Goal: Transaction & Acquisition: Purchase product/service

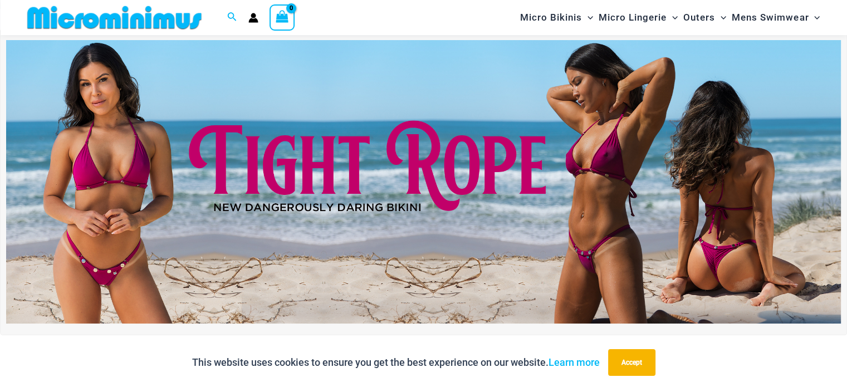
scroll to position [47, 0]
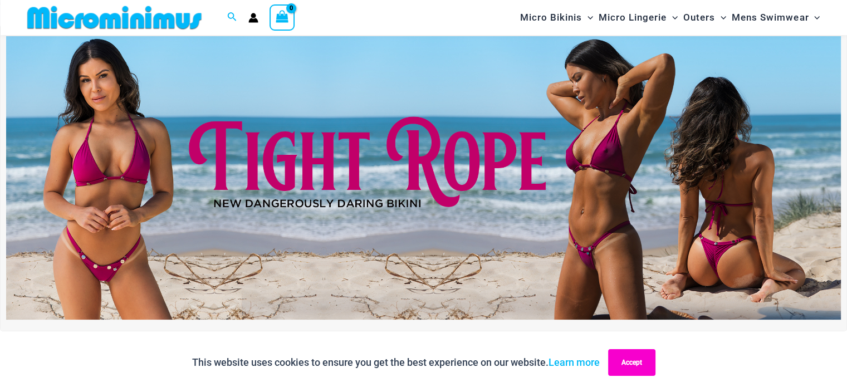
click at [623, 368] on button "Accept" at bounding box center [631, 362] width 47 height 27
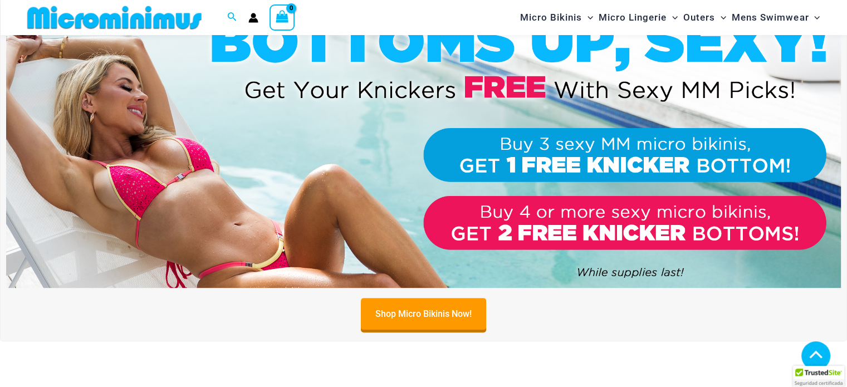
scroll to position [437, 0]
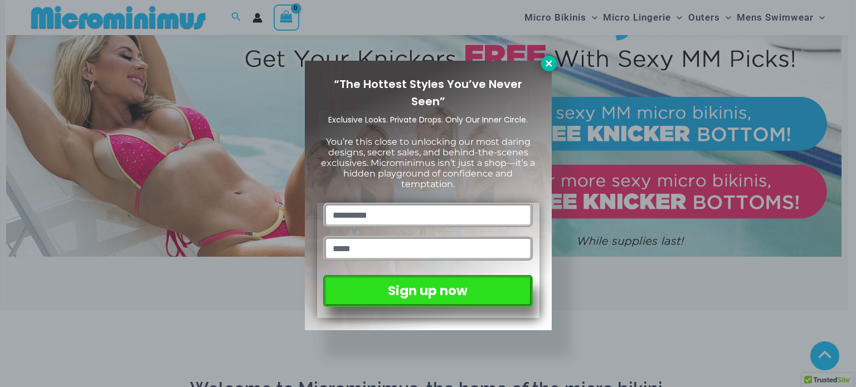
click at [548, 58] on icon at bounding box center [549, 63] width 10 height 10
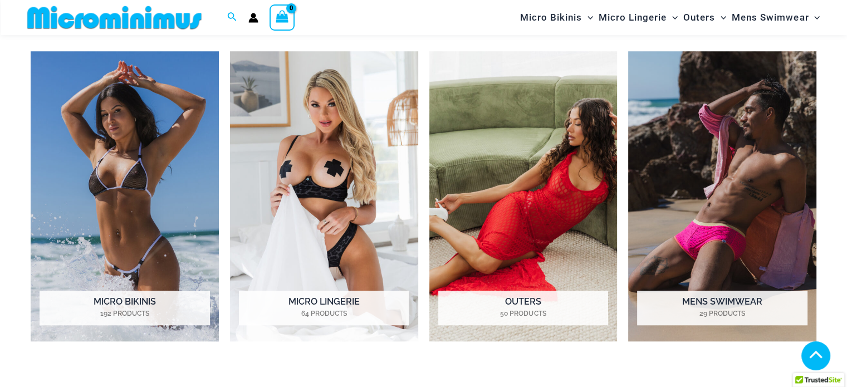
scroll to position [883, 0]
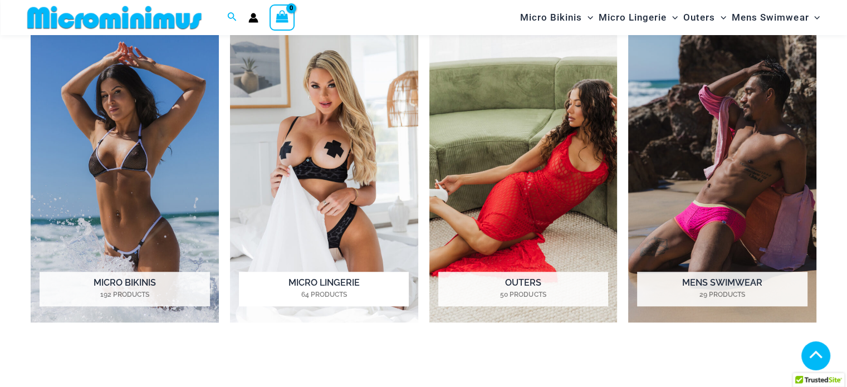
click at [353, 157] on img "Visit product category Micro Lingerie" at bounding box center [324, 177] width 188 height 290
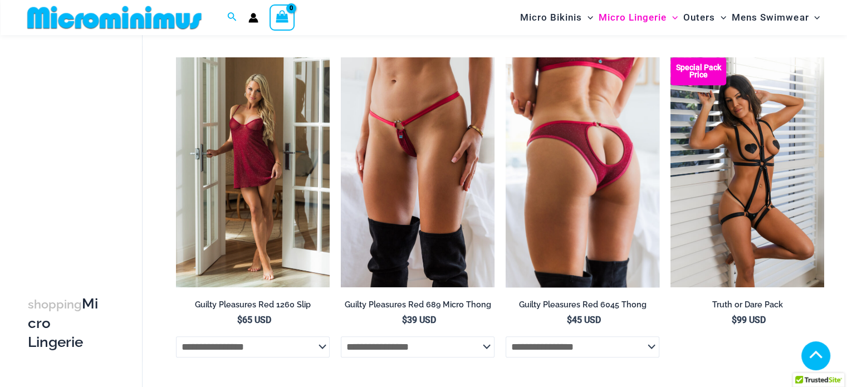
scroll to position [500, 0]
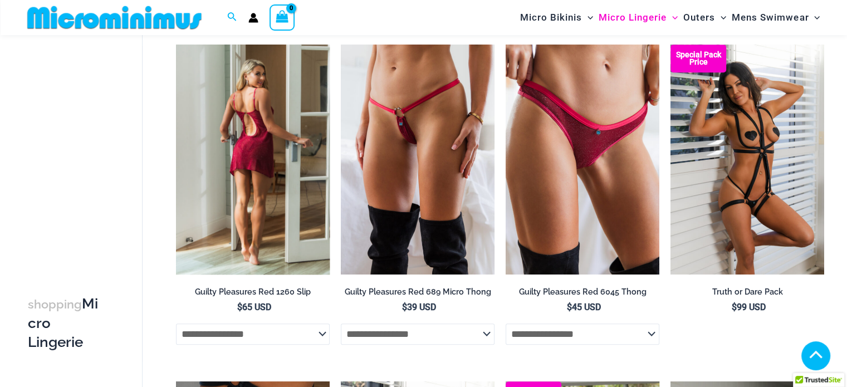
click at [264, 137] on img at bounding box center [253, 160] width 154 height 231
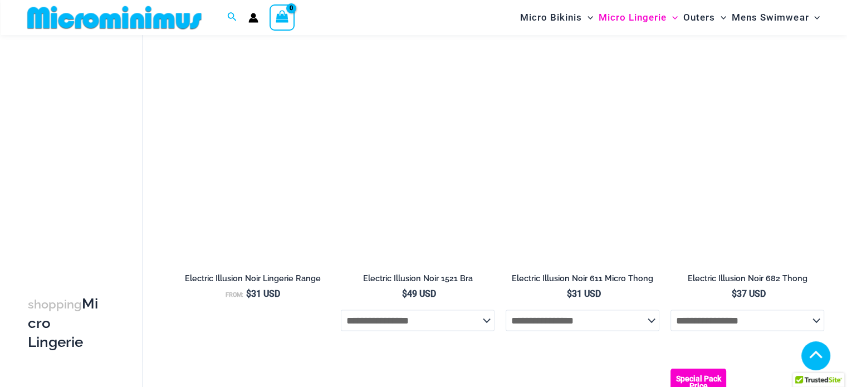
scroll to position [1829, 0]
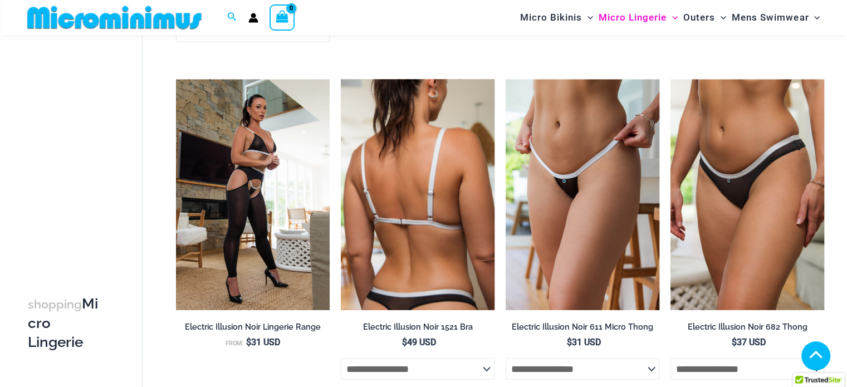
click at [416, 193] on img at bounding box center [418, 194] width 154 height 231
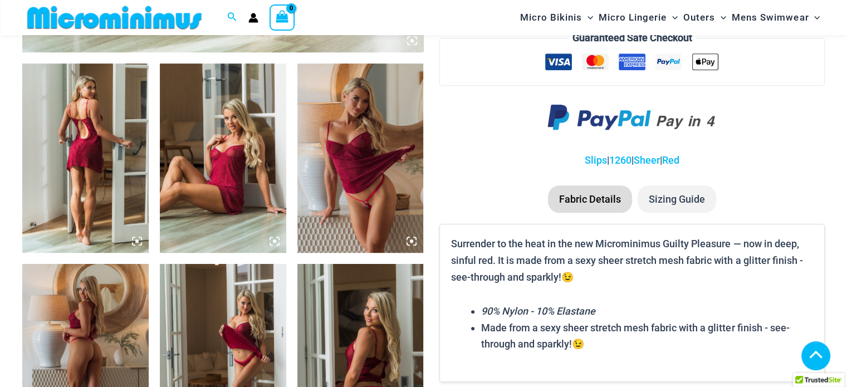
scroll to position [659, 0]
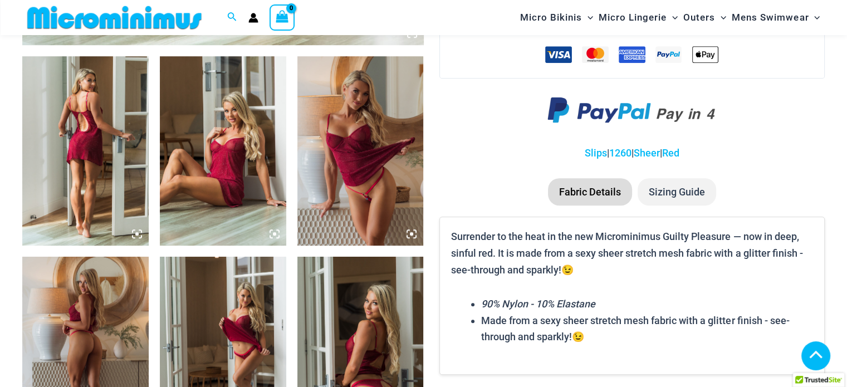
click at [94, 154] on img at bounding box center [85, 150] width 126 height 189
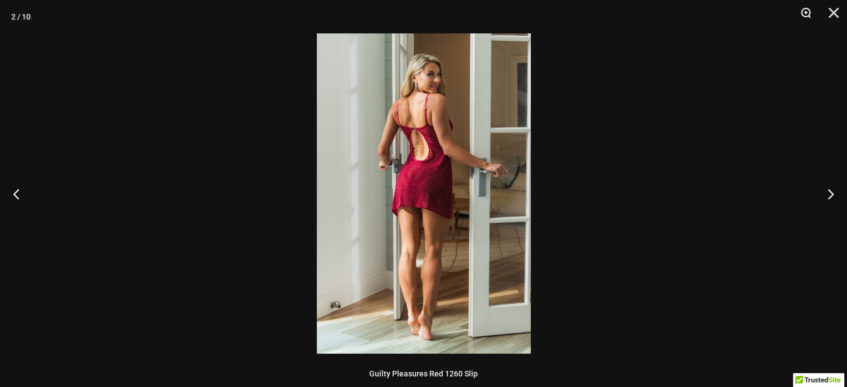
click at [808, 6] on button "Zoom" at bounding box center [802, 16] width 28 height 33
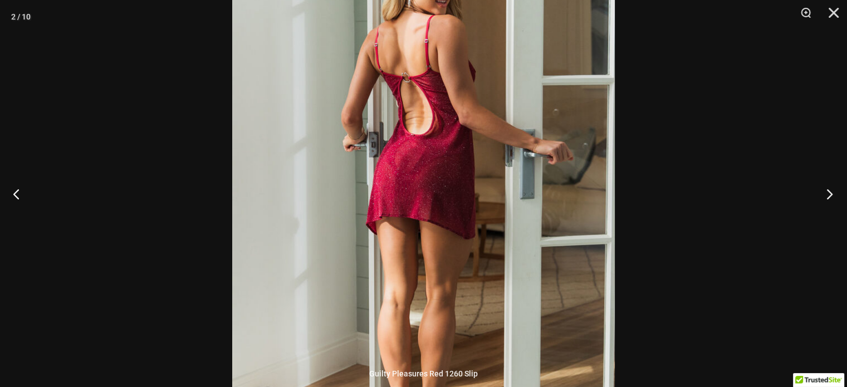
click at [833, 195] on button "Next" at bounding box center [827, 194] width 42 height 56
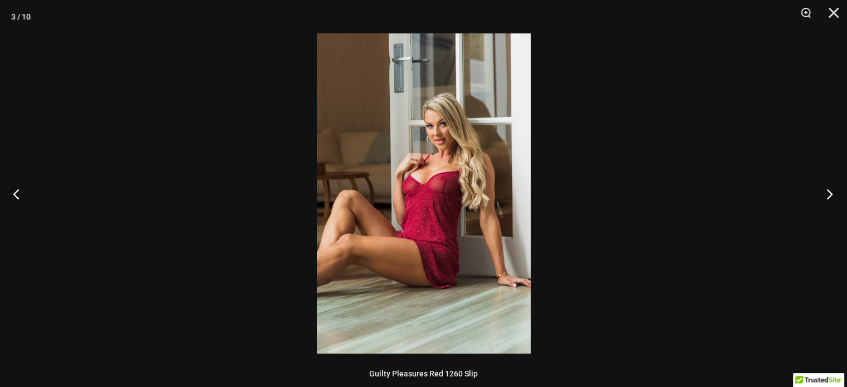
click at [833, 195] on button "Next" at bounding box center [827, 194] width 42 height 56
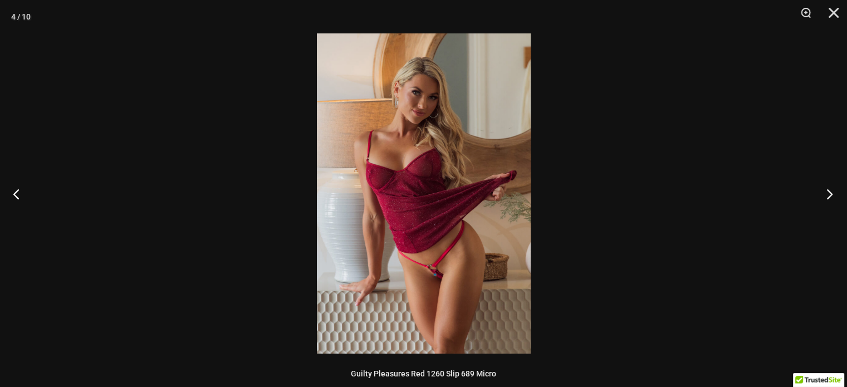
click at [833, 195] on button "Next" at bounding box center [827, 194] width 42 height 56
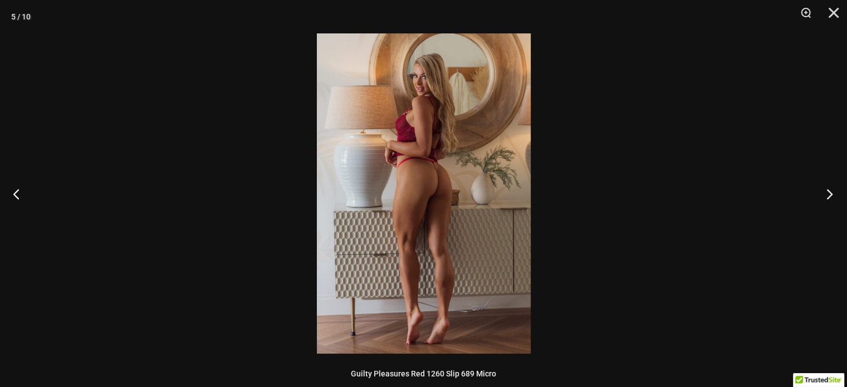
click at [833, 195] on button "Next" at bounding box center [827, 194] width 42 height 56
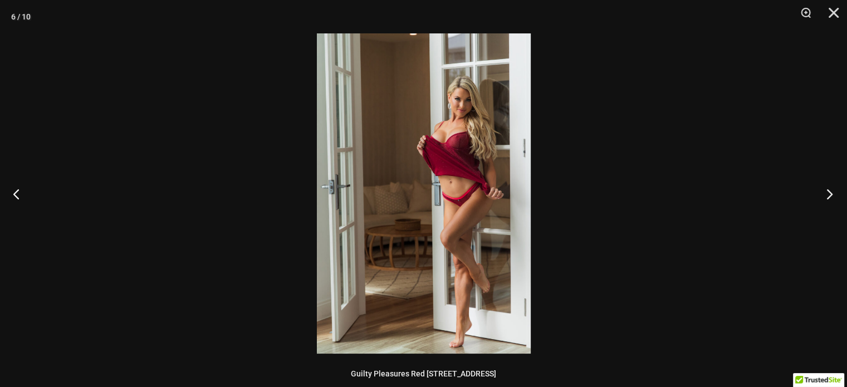
click at [833, 195] on button "Next" at bounding box center [827, 194] width 42 height 56
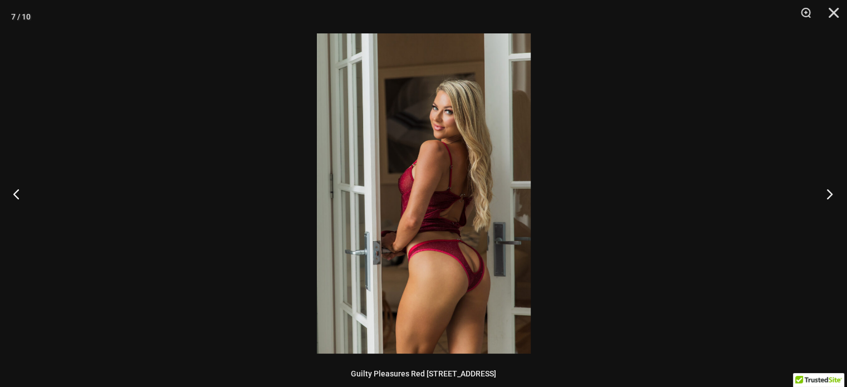
click at [833, 195] on button "Next" at bounding box center [827, 194] width 42 height 56
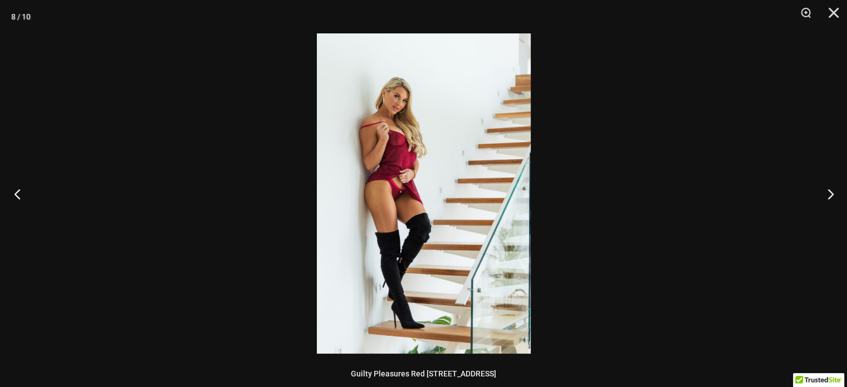
click at [11, 199] on button "Previous" at bounding box center [21, 194] width 42 height 56
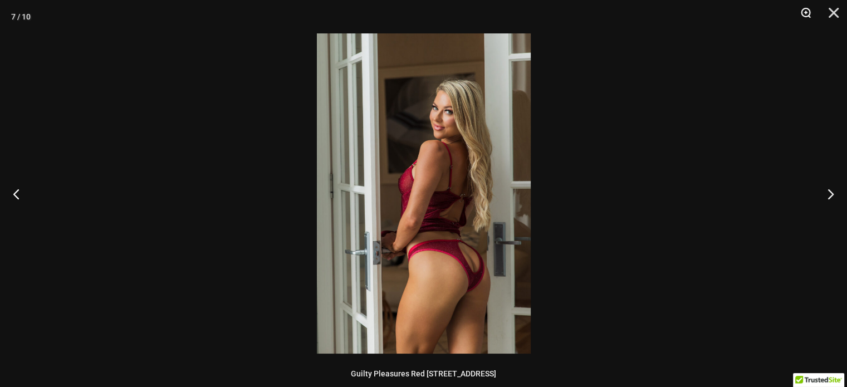
click at [811, 12] on button "Zoom" at bounding box center [802, 16] width 28 height 33
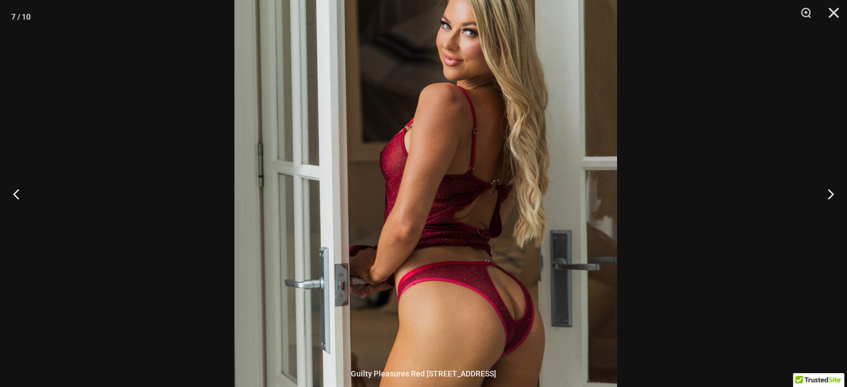
click at [528, 232] on img at bounding box center [426, 179] width 383 height 574
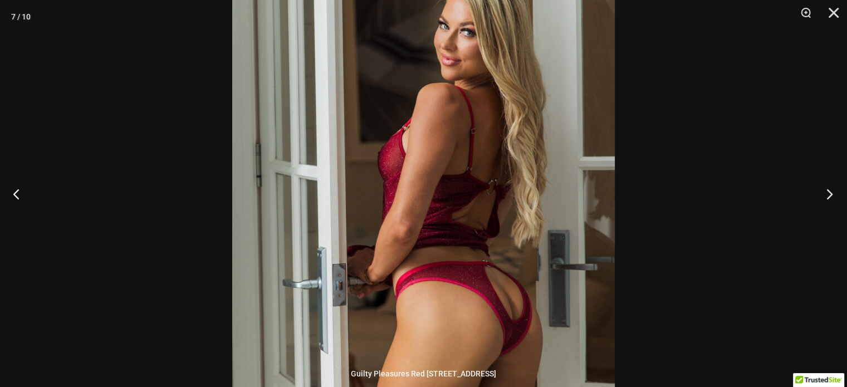
click at [825, 202] on button "Next" at bounding box center [827, 194] width 42 height 56
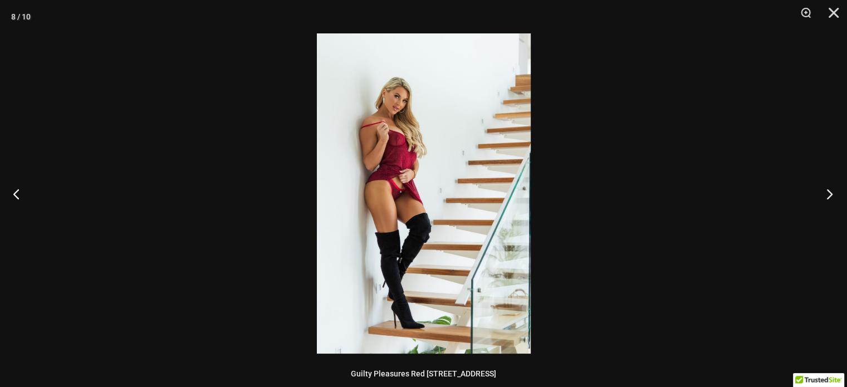
click at [825, 202] on button "Next" at bounding box center [827, 194] width 42 height 56
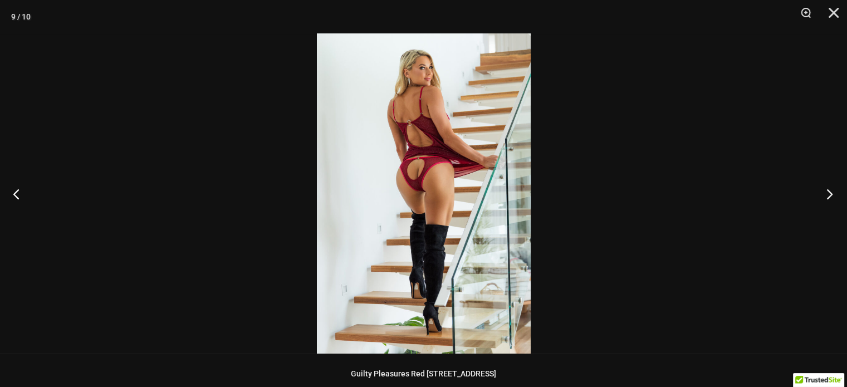
click at [825, 202] on button "Next" at bounding box center [827, 194] width 42 height 56
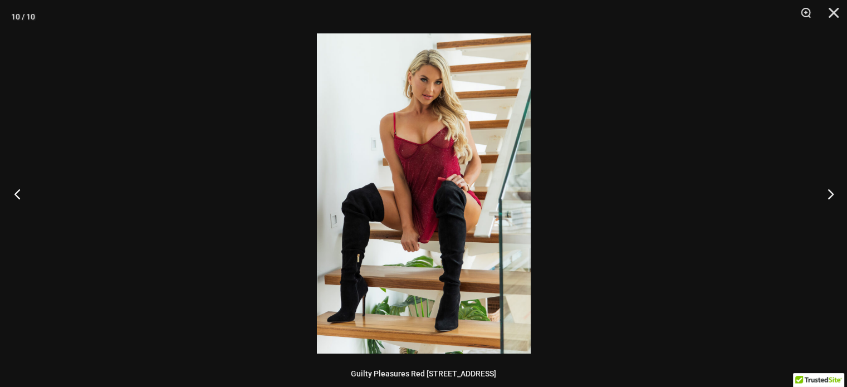
click at [17, 197] on button "Previous" at bounding box center [21, 194] width 42 height 56
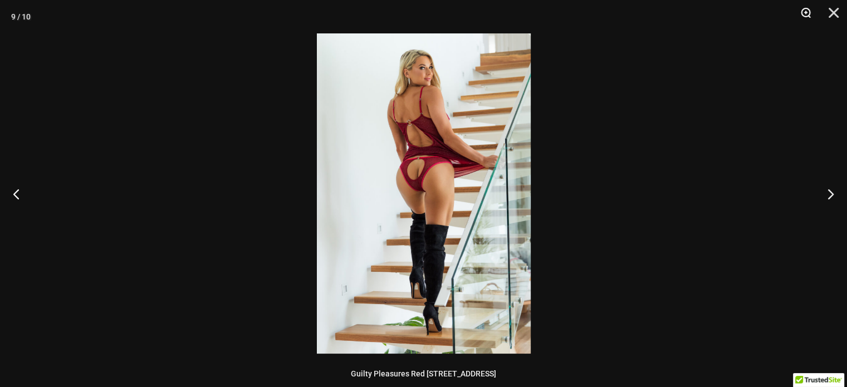
click at [811, 14] on button "Zoom" at bounding box center [802, 16] width 28 height 33
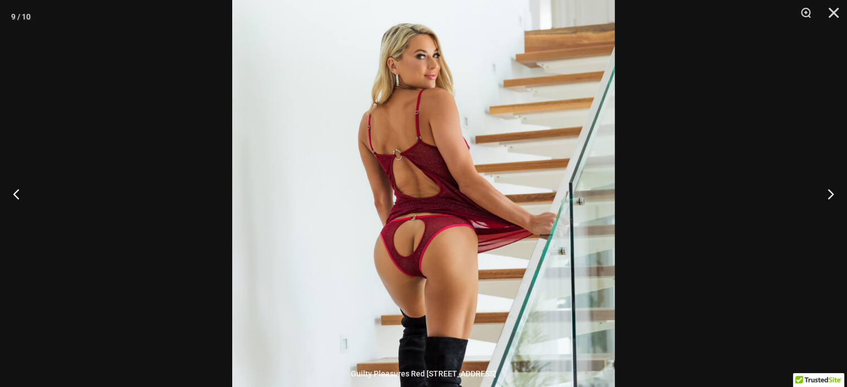
click at [529, 191] on img at bounding box center [423, 281] width 383 height 574
click at [821, 197] on button "Next" at bounding box center [827, 194] width 42 height 56
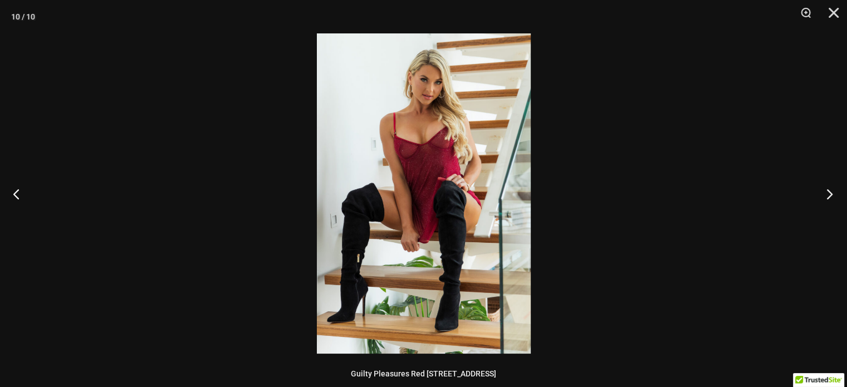
click at [821, 197] on button "Next" at bounding box center [827, 194] width 42 height 56
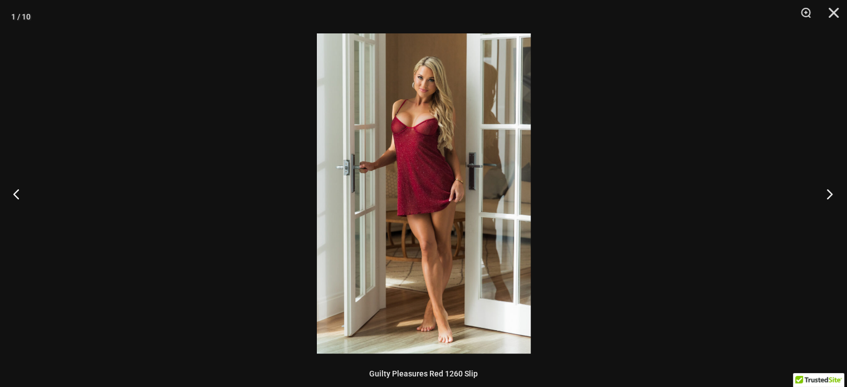
click at [821, 197] on button "Next" at bounding box center [827, 194] width 42 height 56
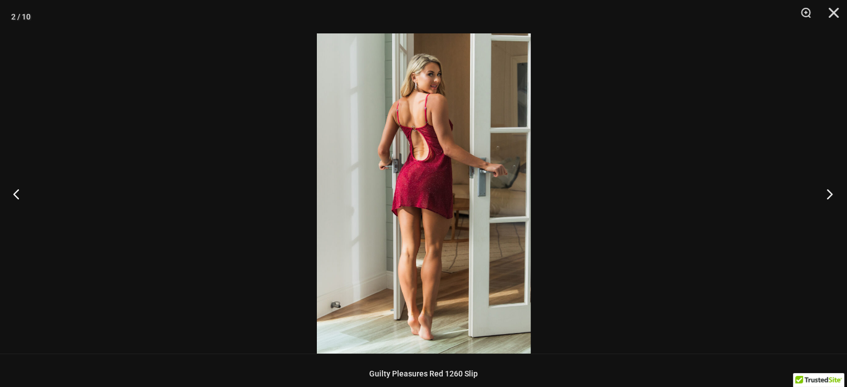
click at [821, 197] on button "Next" at bounding box center [827, 194] width 42 height 56
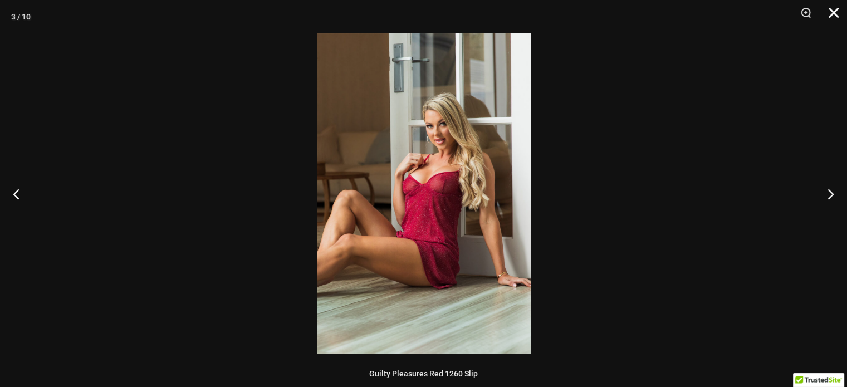
click at [836, 12] on button "Close" at bounding box center [830, 16] width 28 height 33
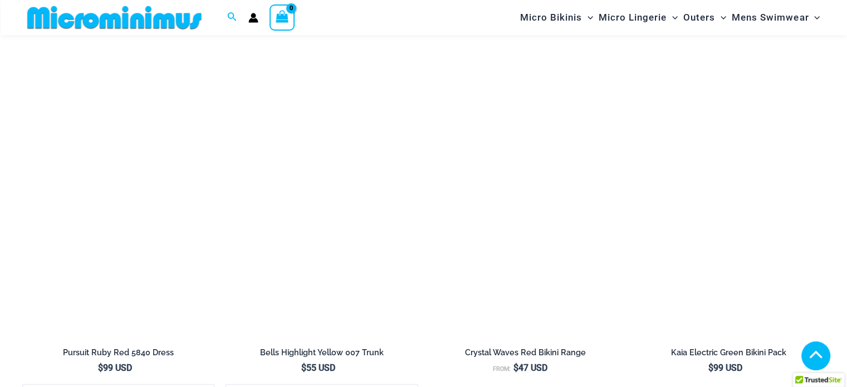
scroll to position [2441, 0]
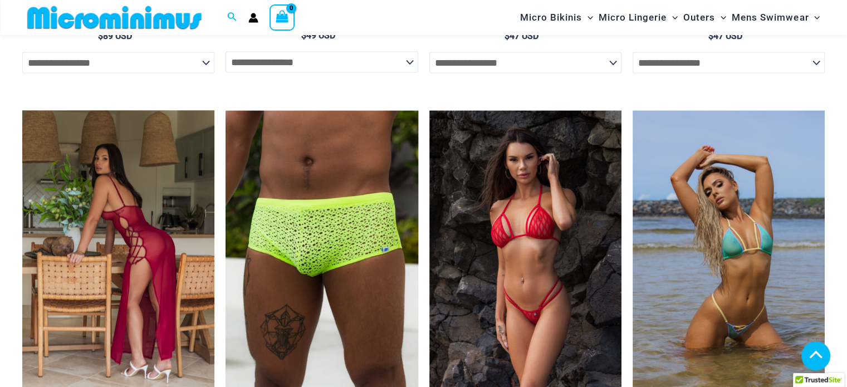
click at [140, 193] on img at bounding box center [118, 255] width 192 height 289
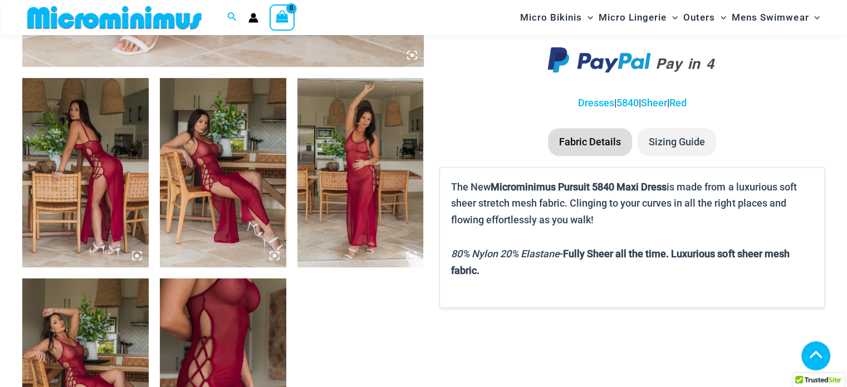
scroll to position [659, 0]
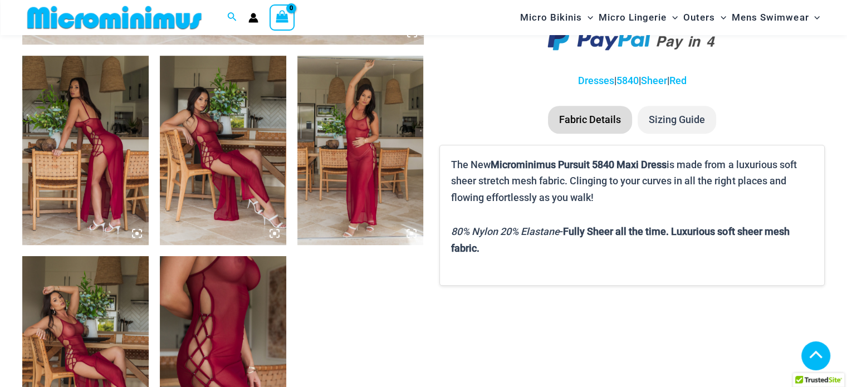
click at [104, 152] on img at bounding box center [85, 150] width 126 height 189
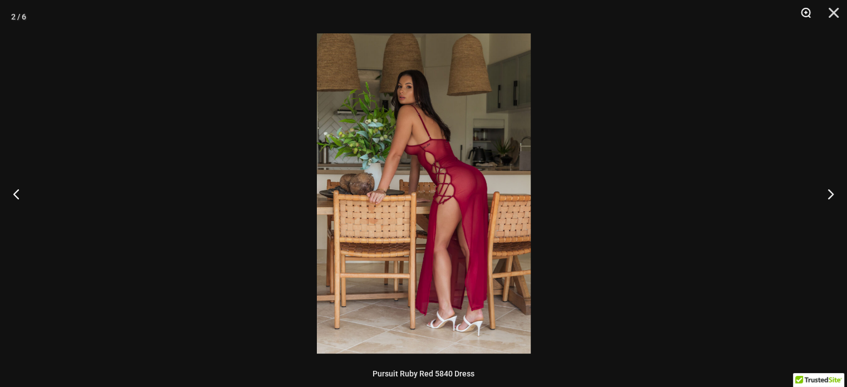
click at [801, 19] on button "Zoom" at bounding box center [802, 16] width 28 height 33
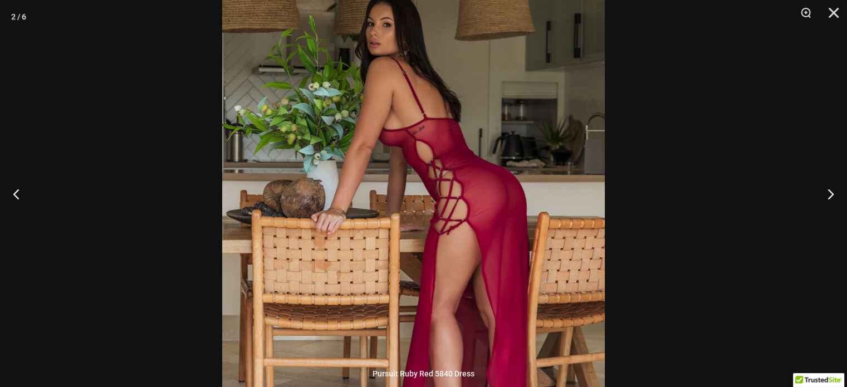
click at [488, 235] on img at bounding box center [413, 216] width 383 height 574
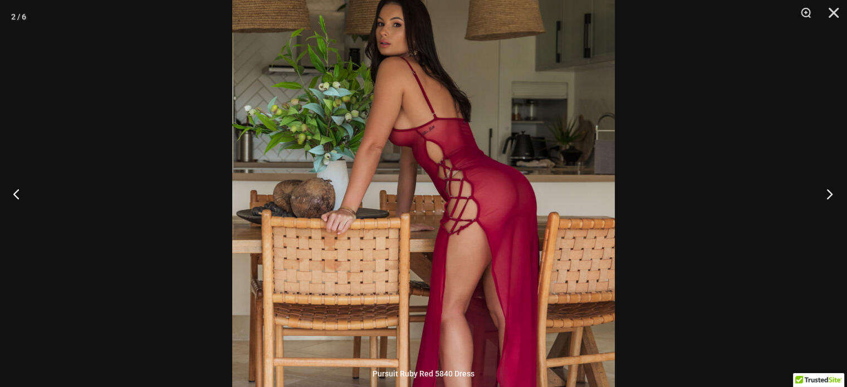
click at [825, 193] on button "Next" at bounding box center [827, 194] width 42 height 56
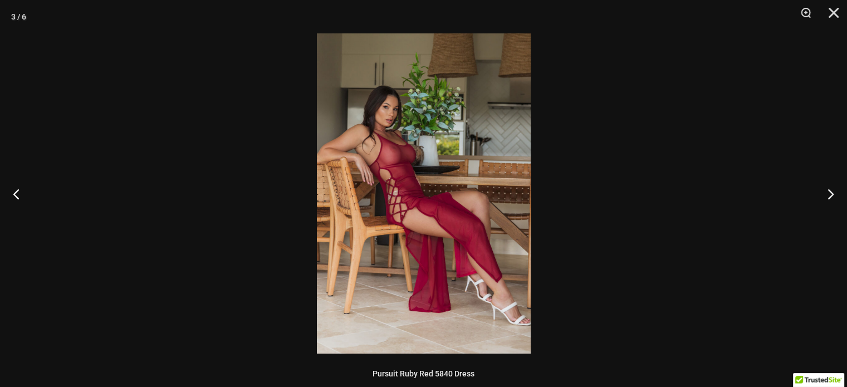
click at [442, 171] on img at bounding box center [424, 193] width 214 height 320
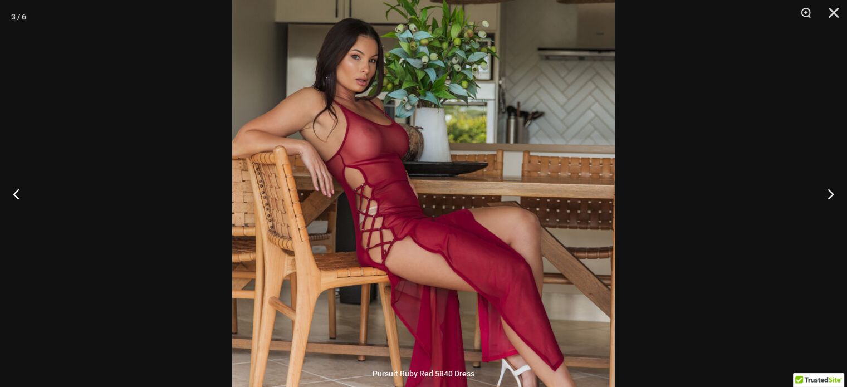
click at [442, 171] on img at bounding box center [423, 212] width 383 height 574
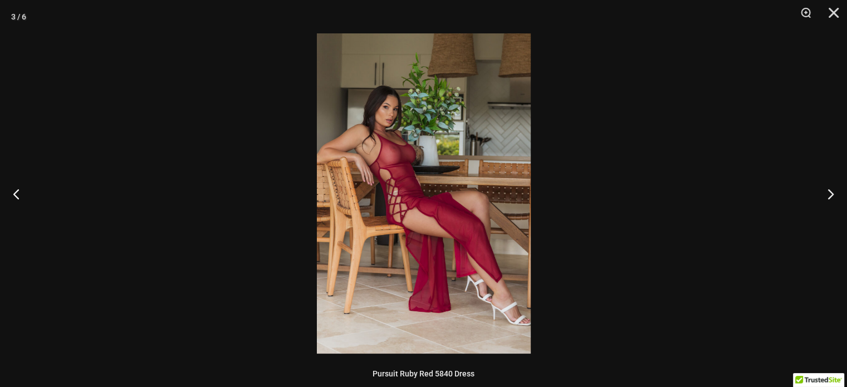
click at [442, 171] on img at bounding box center [424, 193] width 214 height 320
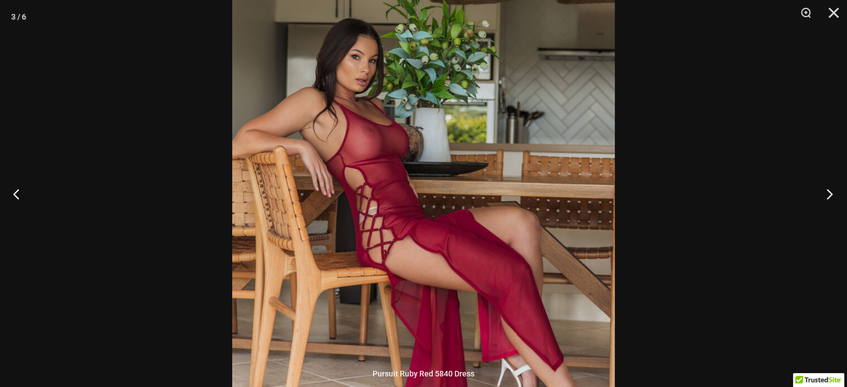
click at [820, 201] on button "Next" at bounding box center [827, 194] width 42 height 56
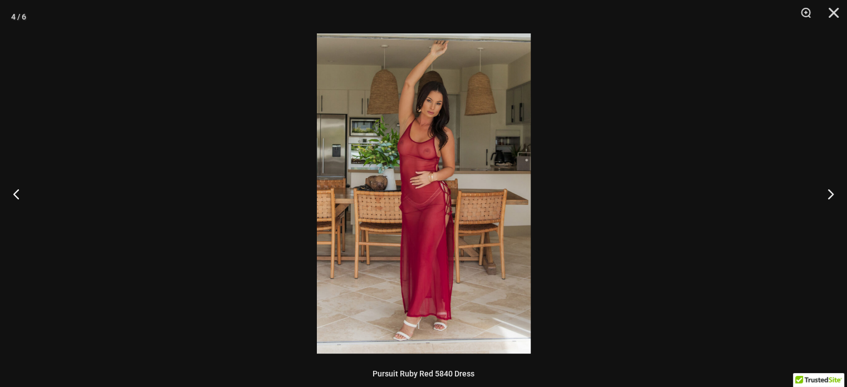
click at [458, 164] on img at bounding box center [424, 193] width 214 height 320
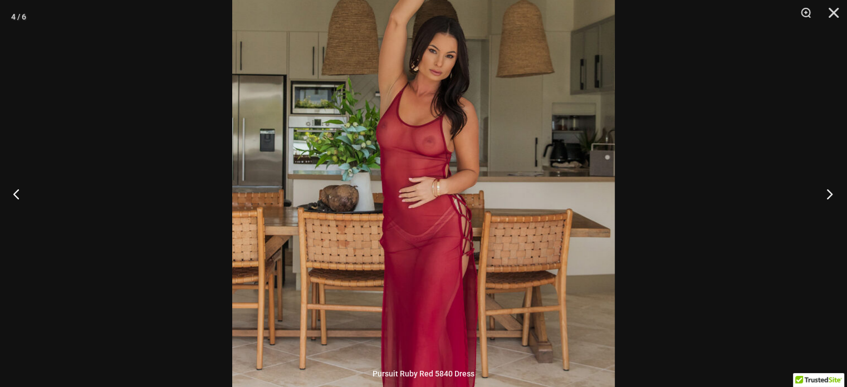
click at [829, 200] on button "Next" at bounding box center [827, 194] width 42 height 56
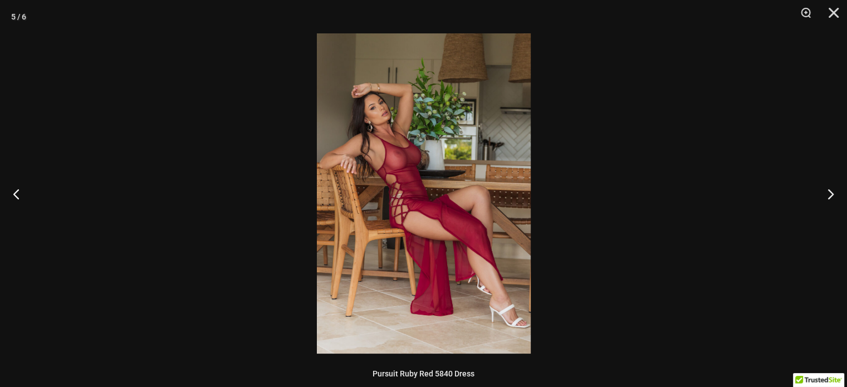
click at [472, 170] on img at bounding box center [424, 193] width 214 height 320
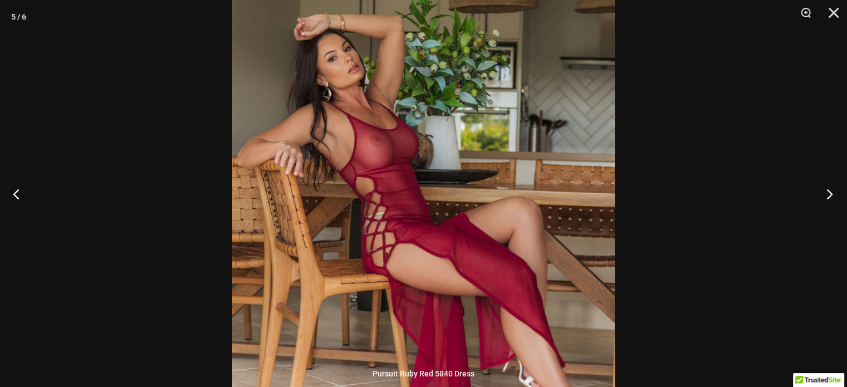
click at [825, 191] on button "Next" at bounding box center [827, 194] width 42 height 56
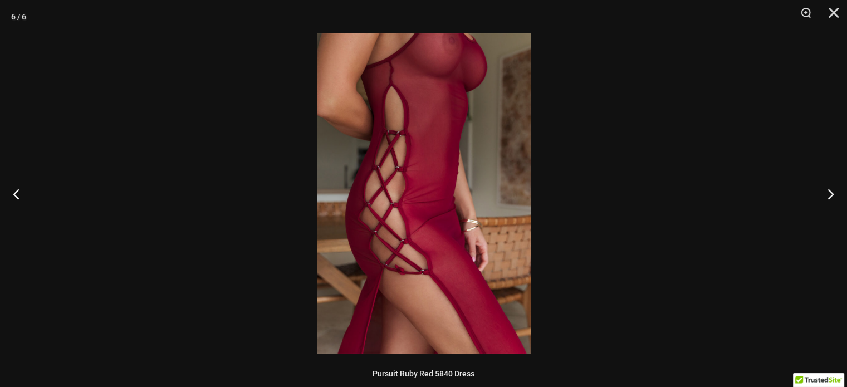
click at [478, 144] on img at bounding box center [424, 193] width 214 height 320
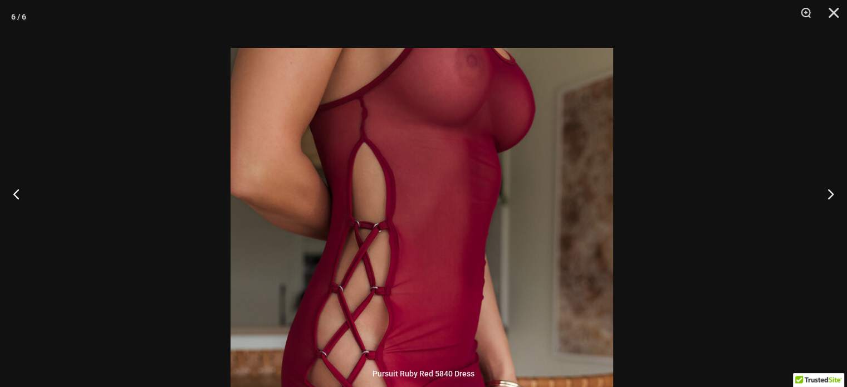
click at [474, 232] on img at bounding box center [422, 335] width 383 height 574
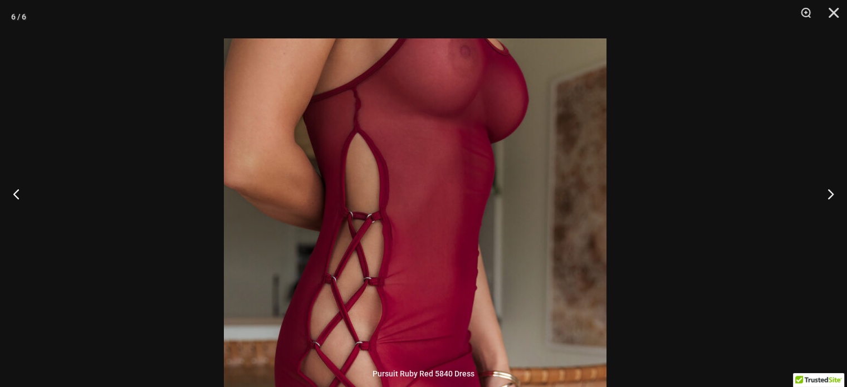
click at [440, 287] on img at bounding box center [415, 325] width 383 height 574
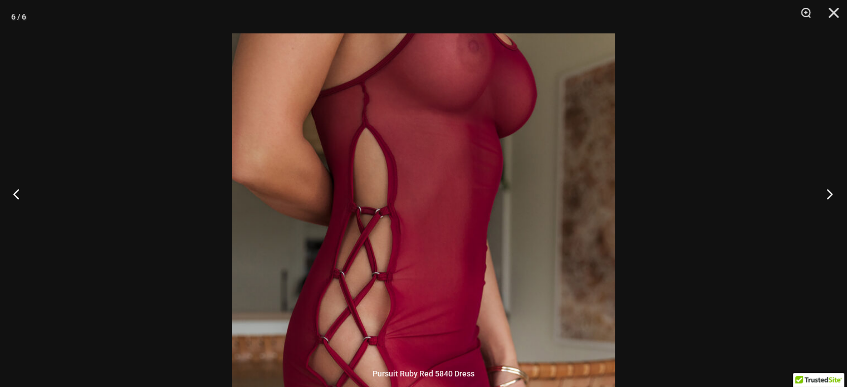
click at [822, 193] on button "Next" at bounding box center [827, 194] width 42 height 56
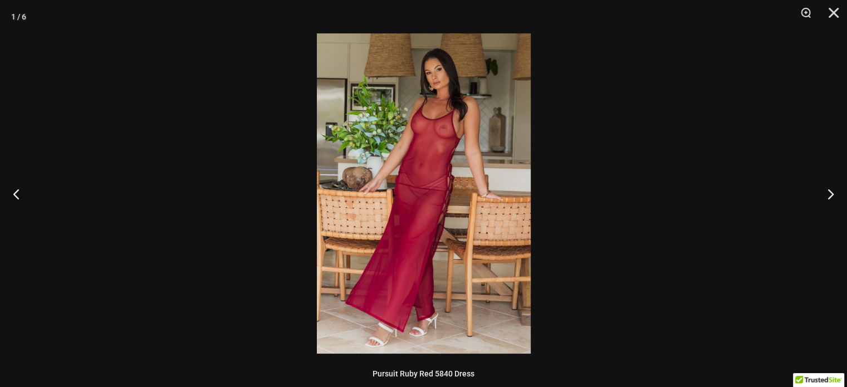
click at [446, 154] on img at bounding box center [424, 193] width 214 height 320
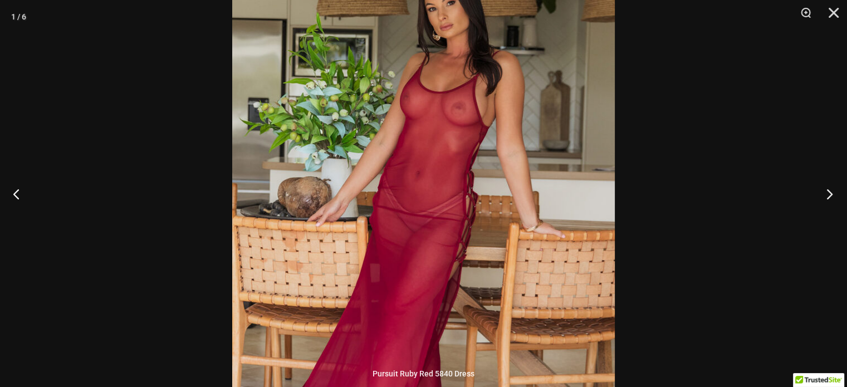
click at [827, 196] on button "Next" at bounding box center [827, 194] width 42 height 56
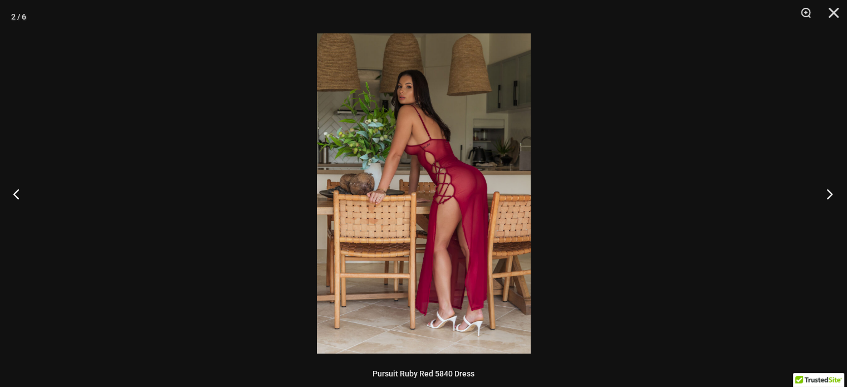
click at [827, 196] on button "Next" at bounding box center [827, 194] width 42 height 56
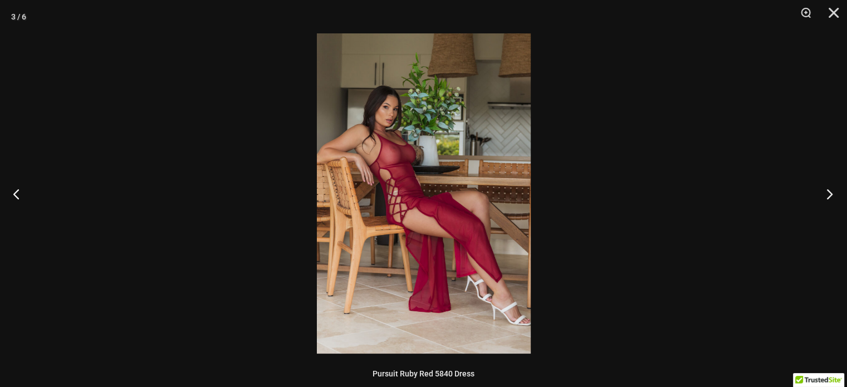
click at [827, 196] on button "Next" at bounding box center [827, 194] width 42 height 56
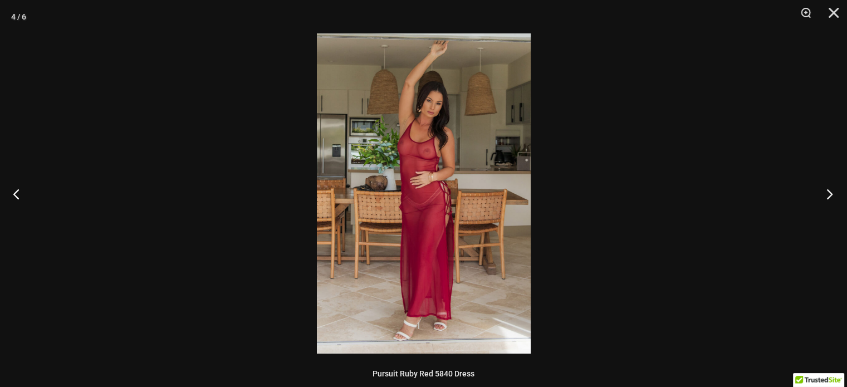
click at [827, 196] on button "Next" at bounding box center [827, 194] width 42 height 56
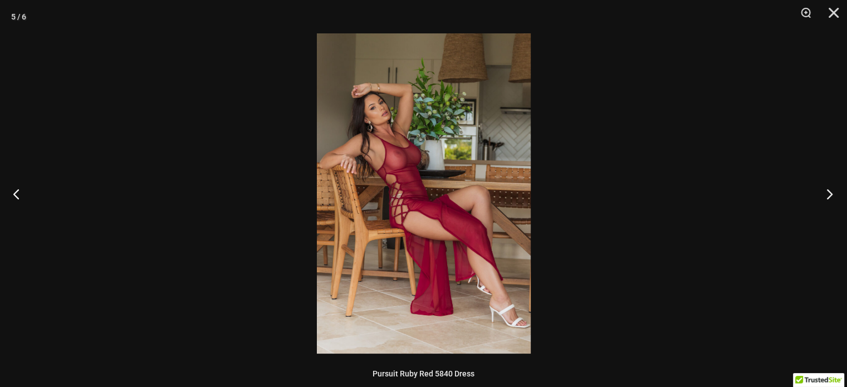
click at [831, 195] on button "Next" at bounding box center [827, 194] width 42 height 56
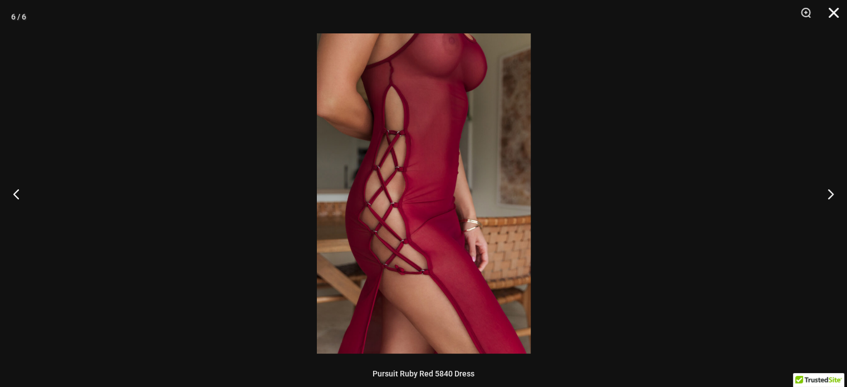
click at [832, 13] on button "Close" at bounding box center [830, 16] width 28 height 33
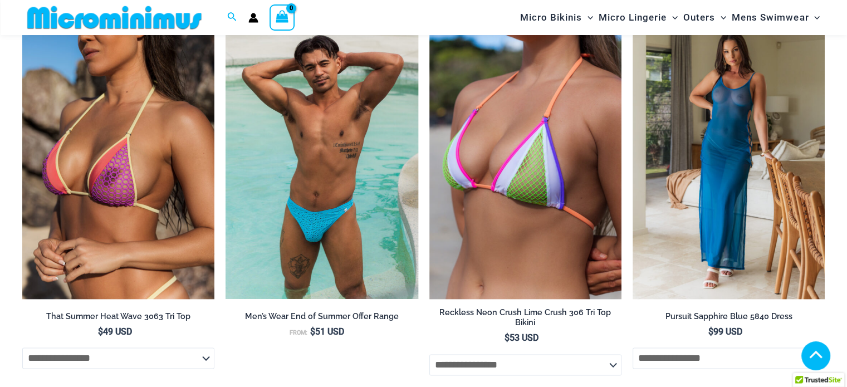
scroll to position [1551, 0]
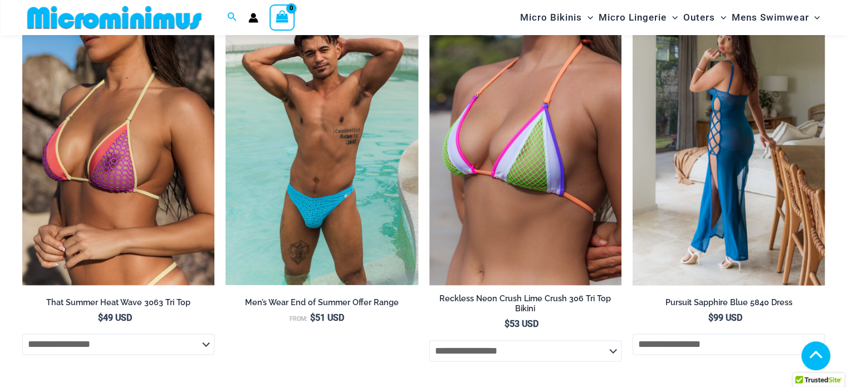
click at [747, 149] on img at bounding box center [729, 141] width 192 height 289
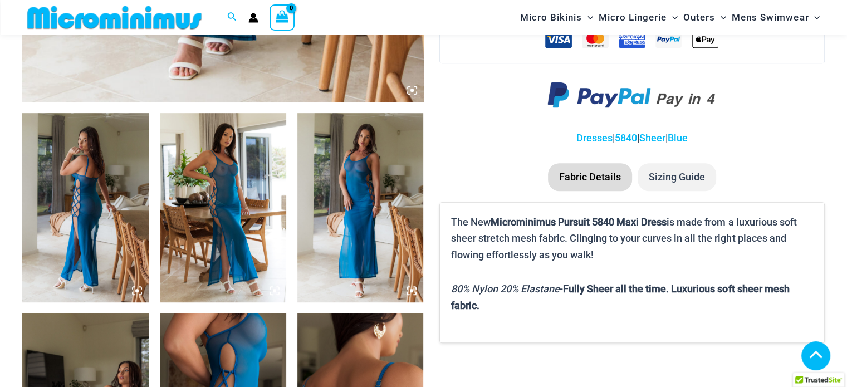
scroll to position [608, 0]
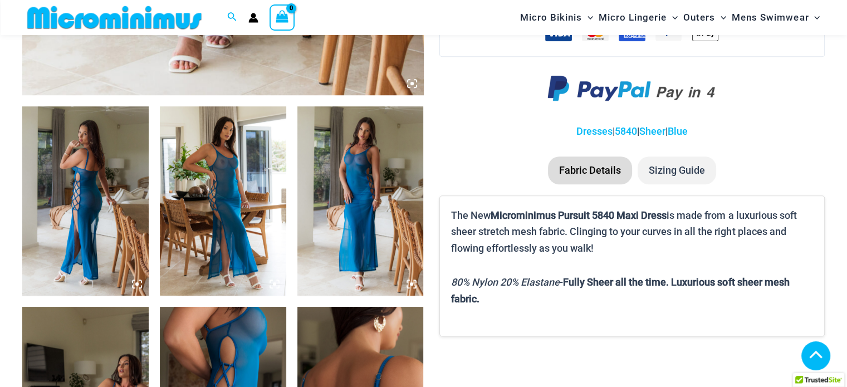
click at [82, 172] on img at bounding box center [85, 200] width 126 height 189
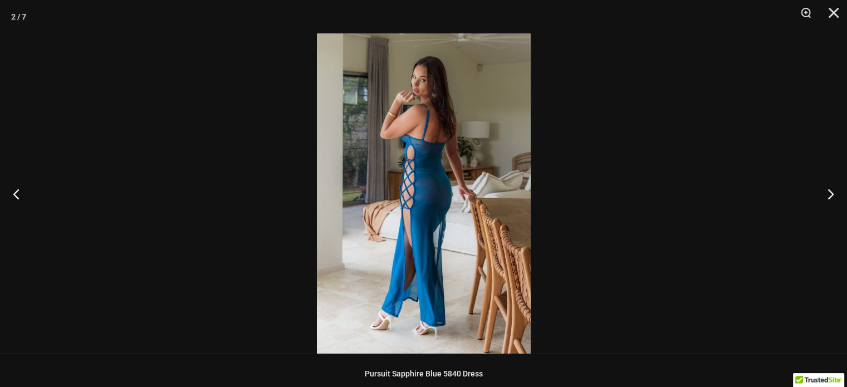
click at [464, 133] on img at bounding box center [424, 193] width 214 height 320
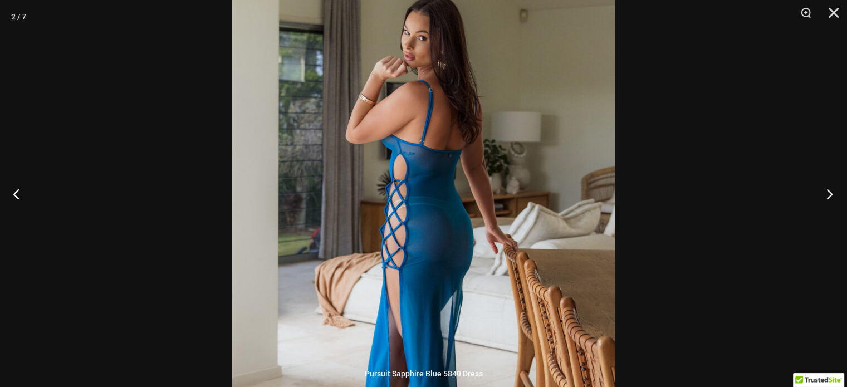
click at [822, 193] on button "Next" at bounding box center [827, 194] width 42 height 56
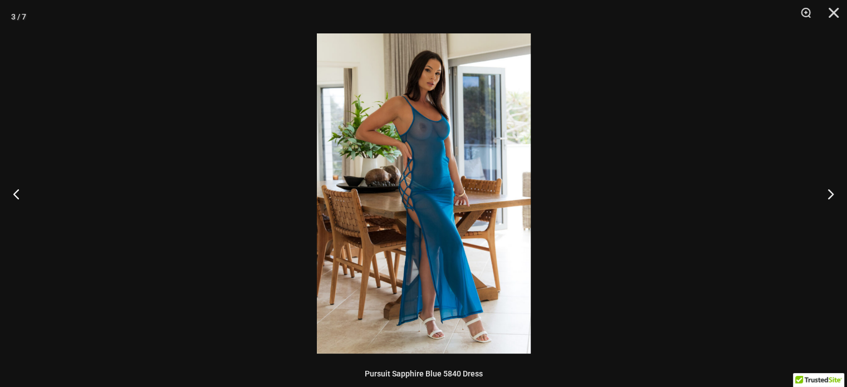
click at [438, 163] on img at bounding box center [424, 193] width 214 height 320
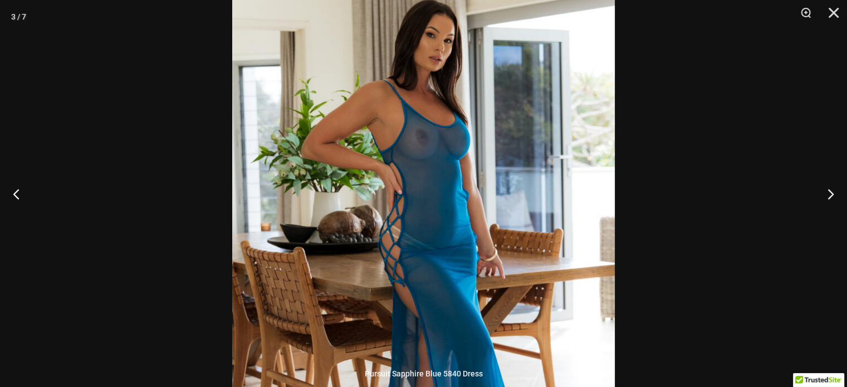
click at [498, 148] on img at bounding box center [423, 256] width 383 height 574
click at [827, 196] on button "Next" at bounding box center [827, 194] width 42 height 56
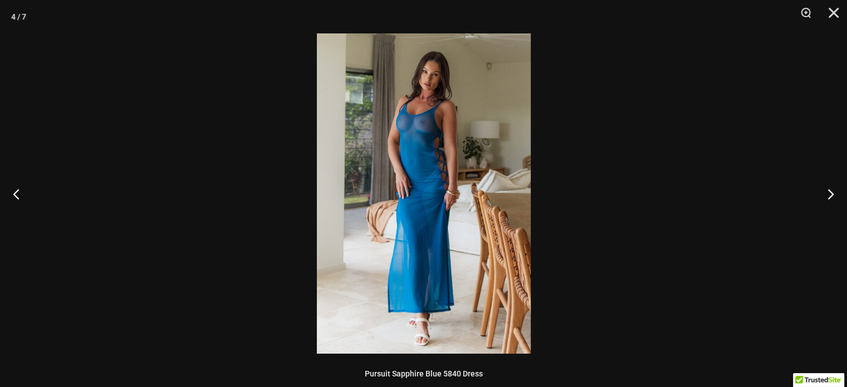
click at [441, 156] on img at bounding box center [424, 193] width 214 height 320
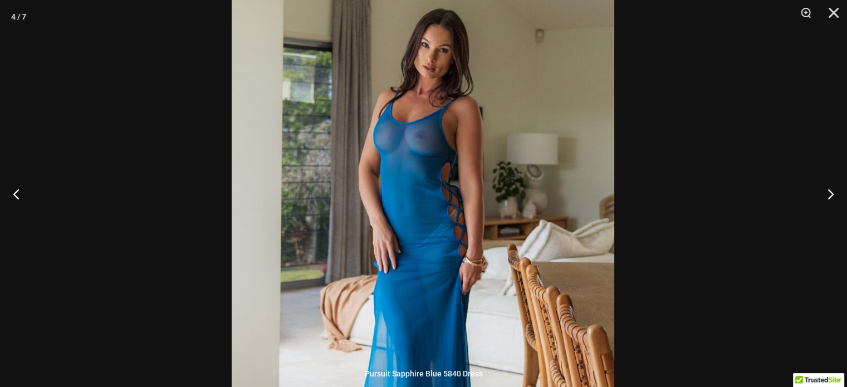
click at [455, 144] on img at bounding box center [423, 264] width 383 height 574
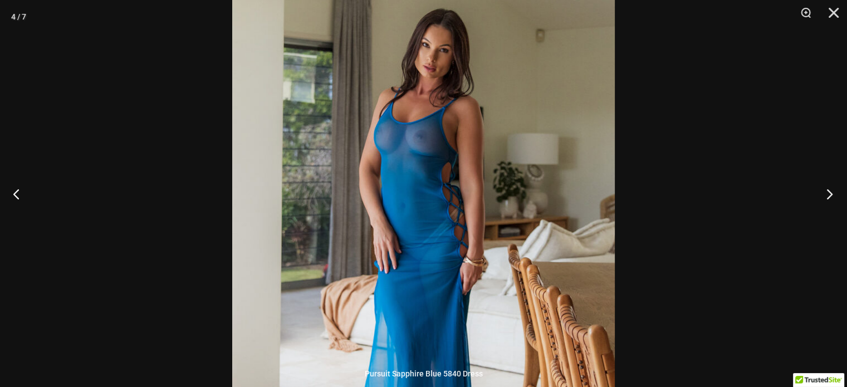
click at [830, 197] on button "Next" at bounding box center [827, 194] width 42 height 56
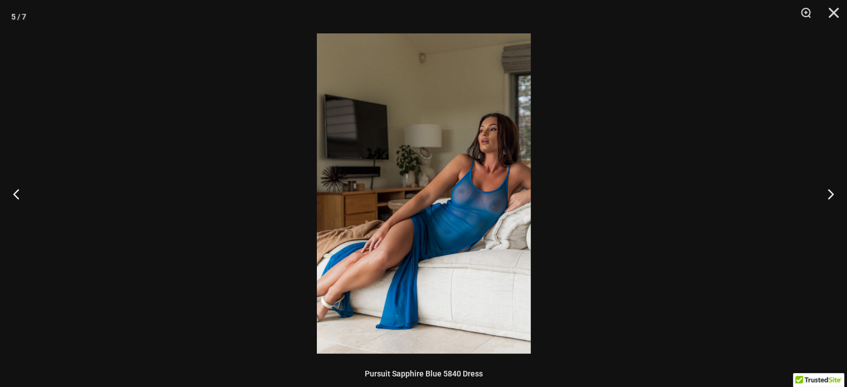
click at [472, 186] on img at bounding box center [424, 193] width 214 height 320
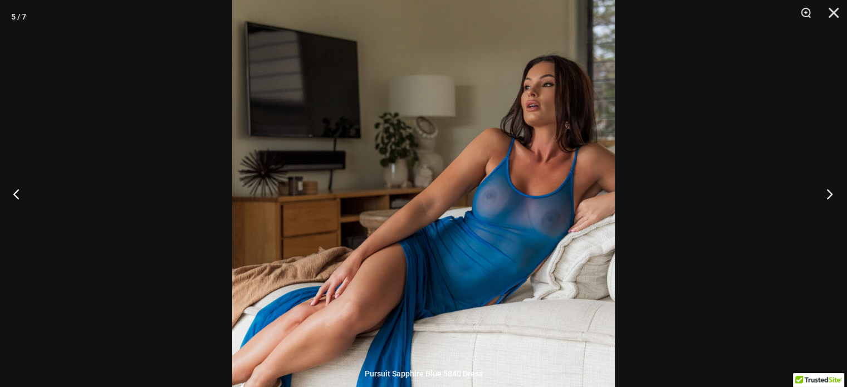
click at [827, 198] on button "Next" at bounding box center [827, 194] width 42 height 56
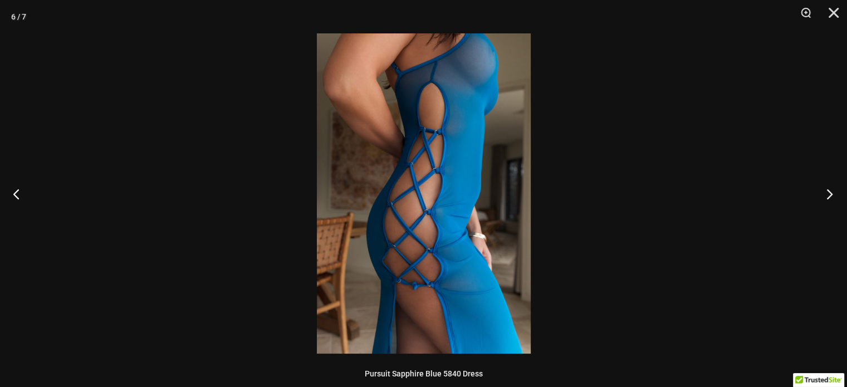
click at [827, 198] on button "Next" at bounding box center [827, 194] width 42 height 56
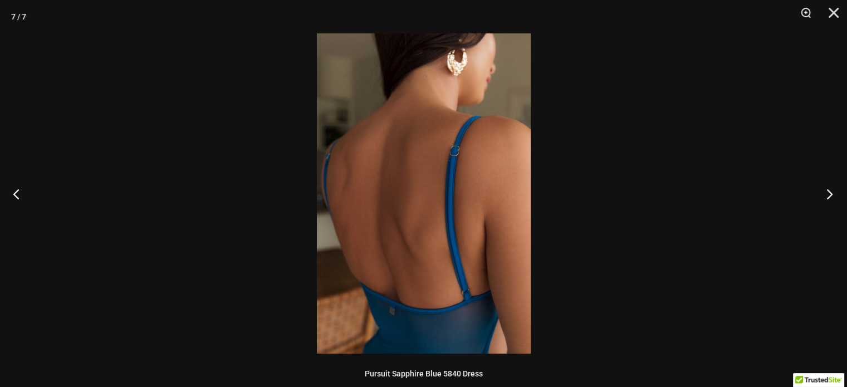
click at [827, 198] on button "Next" at bounding box center [827, 194] width 42 height 56
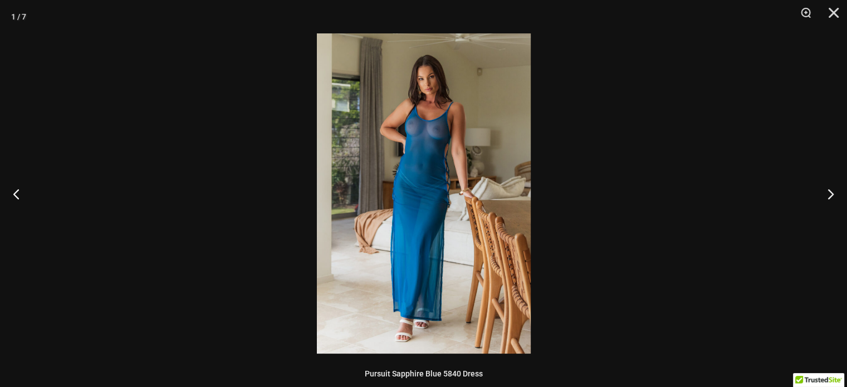
click at [437, 142] on img at bounding box center [424, 193] width 214 height 320
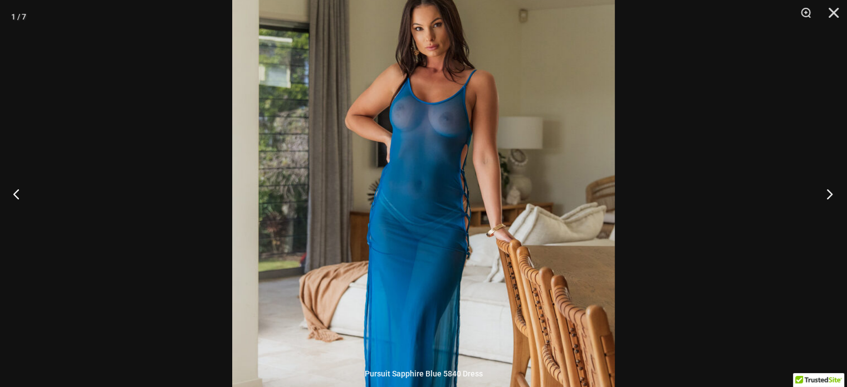
click at [825, 191] on button "Next" at bounding box center [827, 194] width 42 height 56
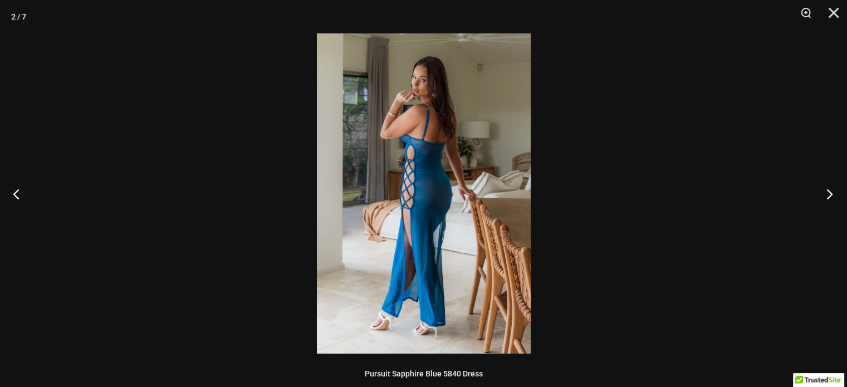
click at [825, 191] on button "Next" at bounding box center [827, 194] width 42 height 56
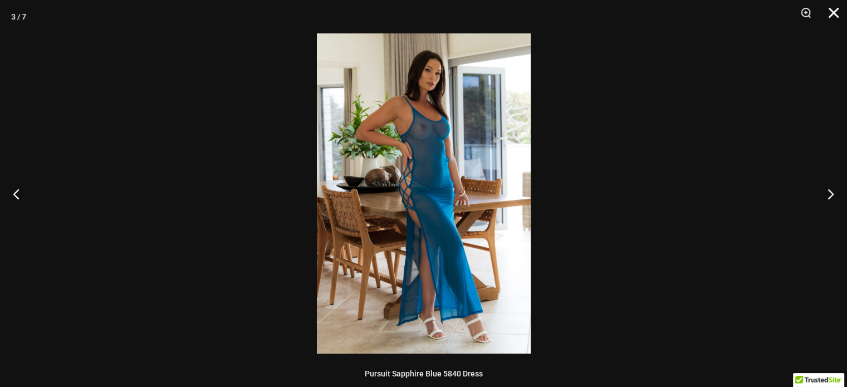
click at [836, 9] on button "Close" at bounding box center [830, 16] width 28 height 33
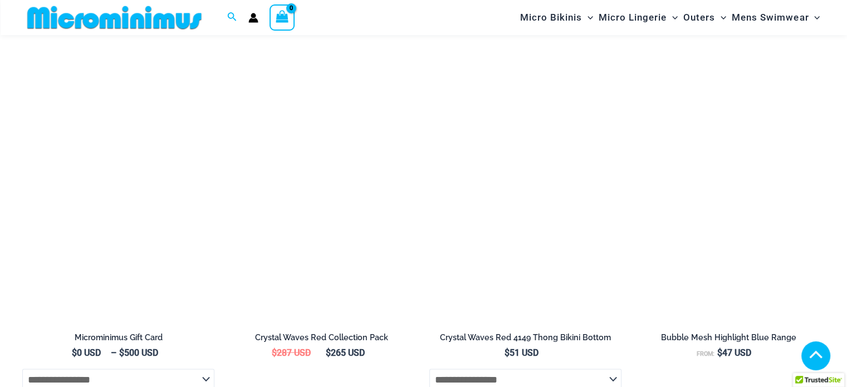
scroll to position [1862, 0]
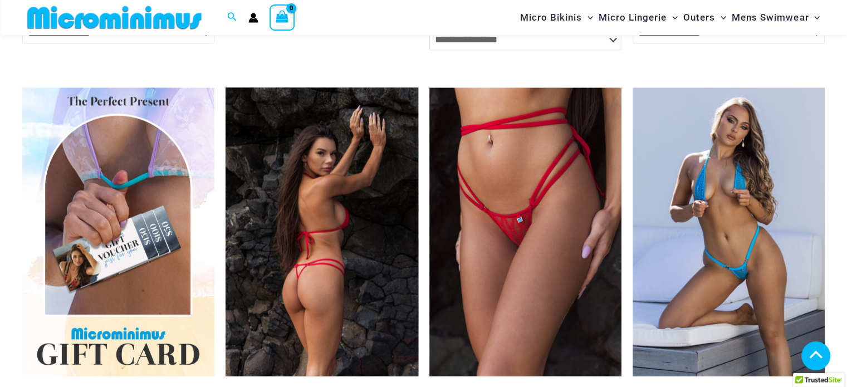
click at [377, 198] on img at bounding box center [322, 231] width 192 height 289
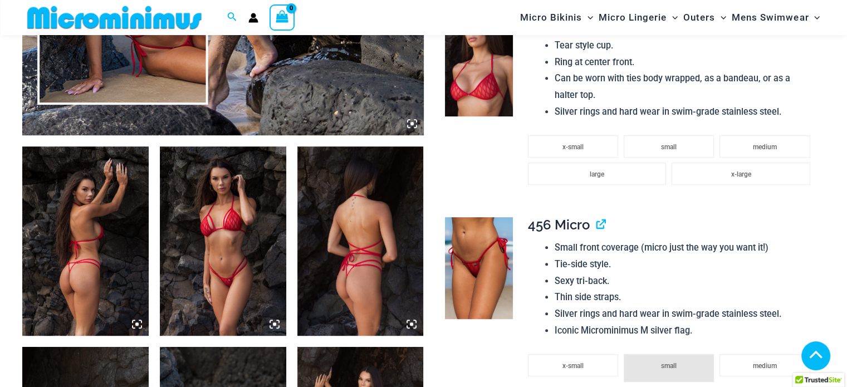
scroll to position [612, 0]
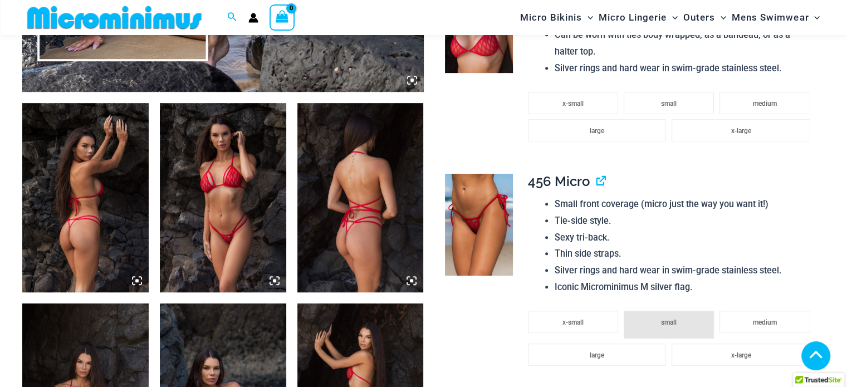
click at [129, 209] on img at bounding box center [85, 197] width 126 height 189
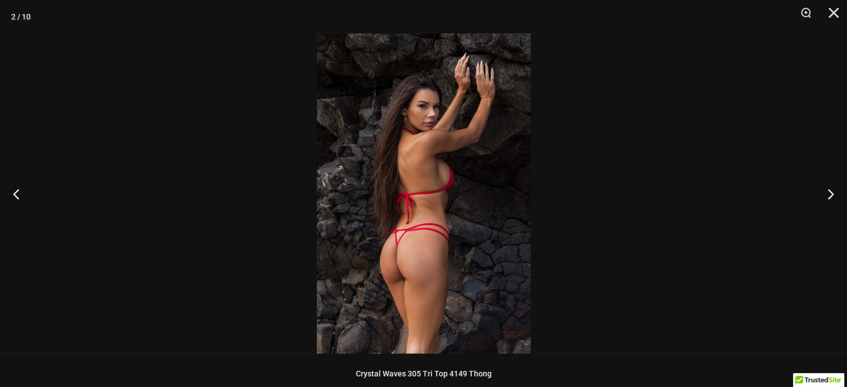
click at [521, 214] on img at bounding box center [424, 193] width 214 height 320
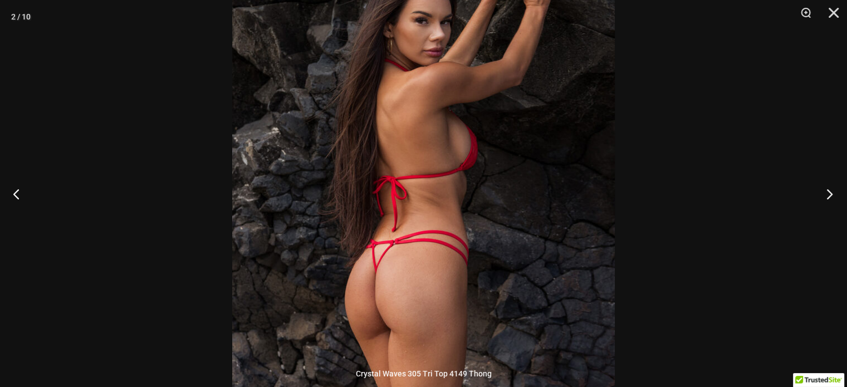
click at [822, 198] on button "Next" at bounding box center [827, 194] width 42 height 56
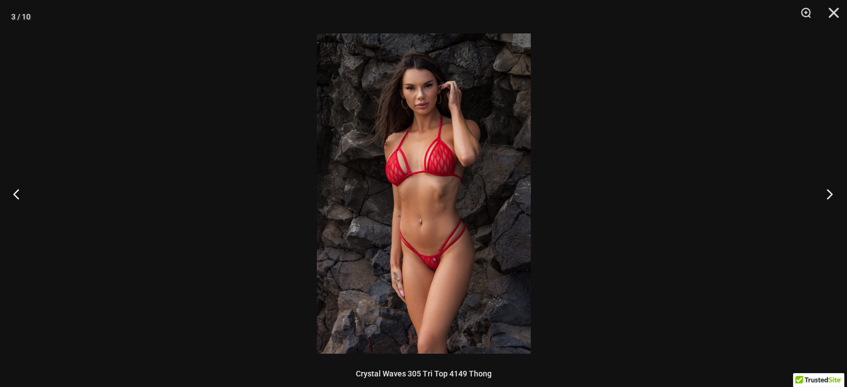
click at [822, 198] on button "Next" at bounding box center [827, 194] width 42 height 56
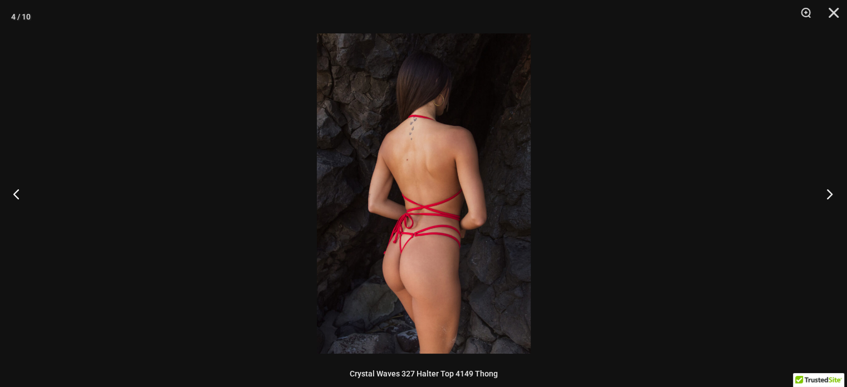
click at [822, 198] on button "Next" at bounding box center [827, 194] width 42 height 56
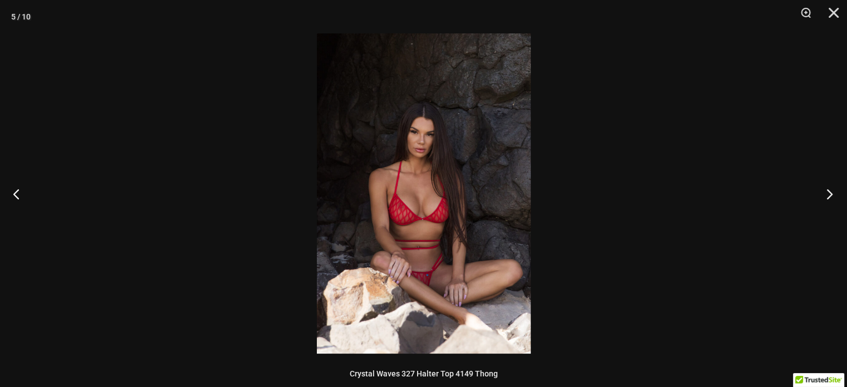
click at [822, 198] on button "Next" at bounding box center [827, 194] width 42 height 56
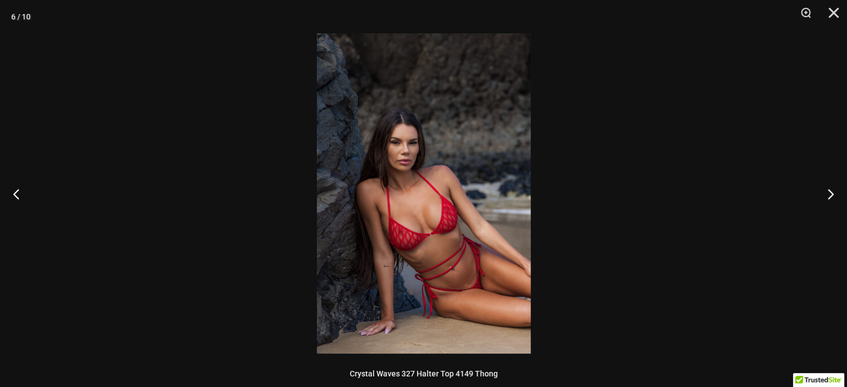
click at [442, 229] on img at bounding box center [424, 193] width 214 height 320
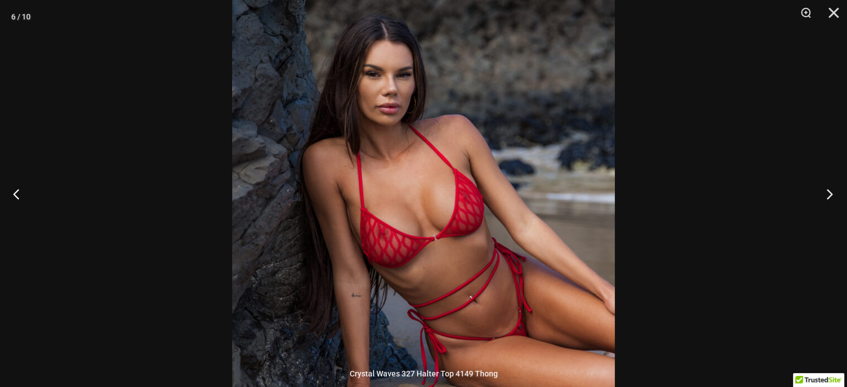
click at [831, 196] on button "Next" at bounding box center [827, 194] width 42 height 56
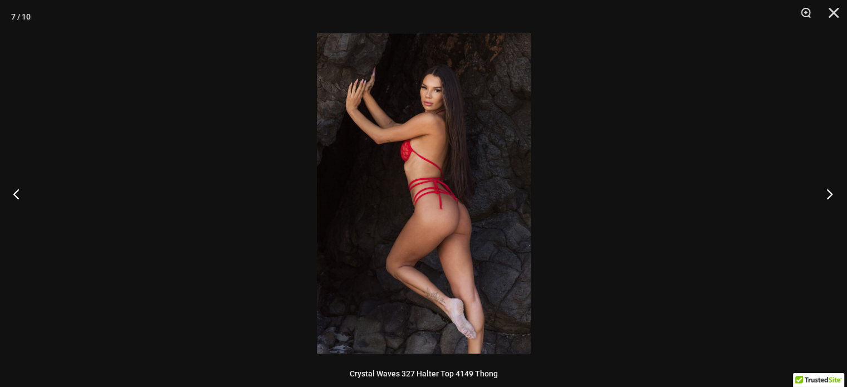
click at [831, 196] on button "Next" at bounding box center [827, 194] width 42 height 56
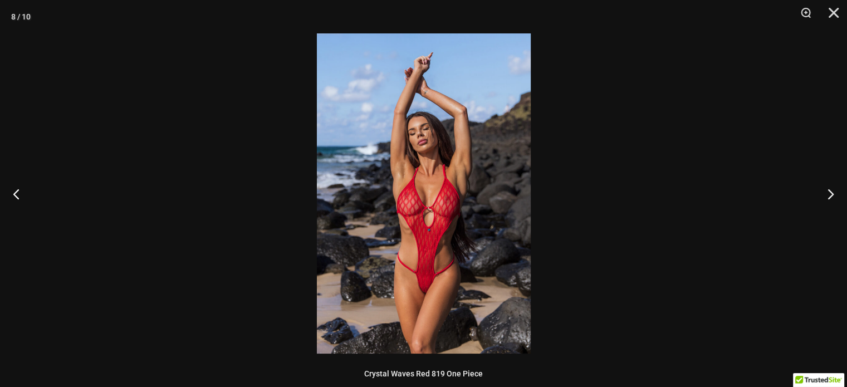
click at [467, 194] on img at bounding box center [424, 193] width 214 height 320
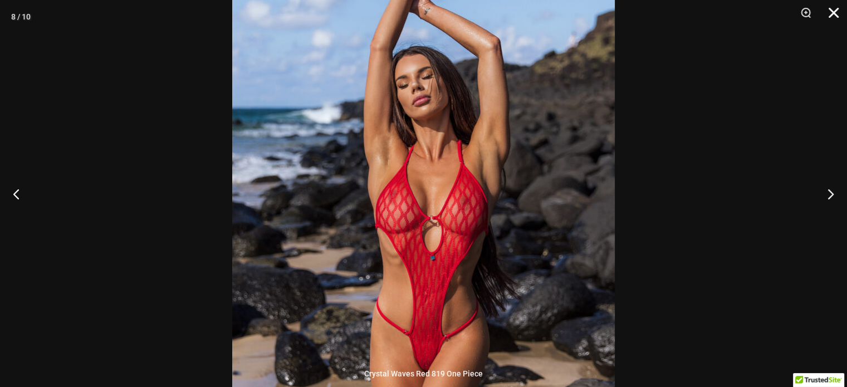
click at [833, 13] on button "Close" at bounding box center [830, 16] width 28 height 33
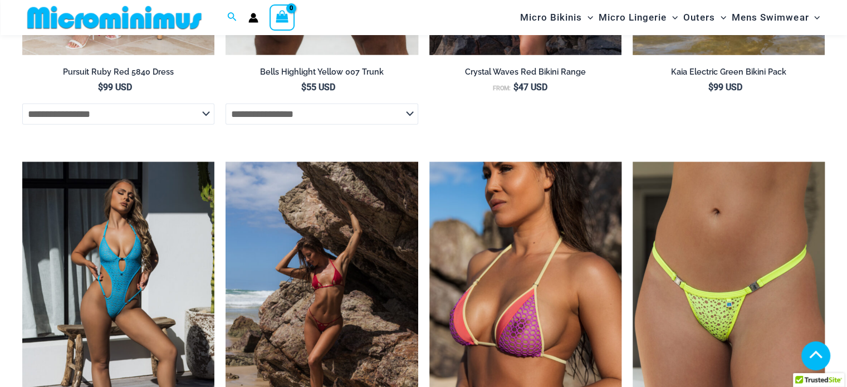
scroll to position [2882, 0]
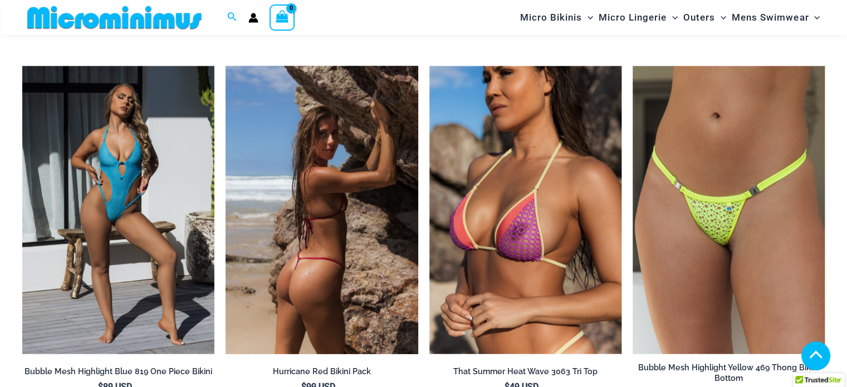
click at [365, 206] on img at bounding box center [322, 210] width 192 height 289
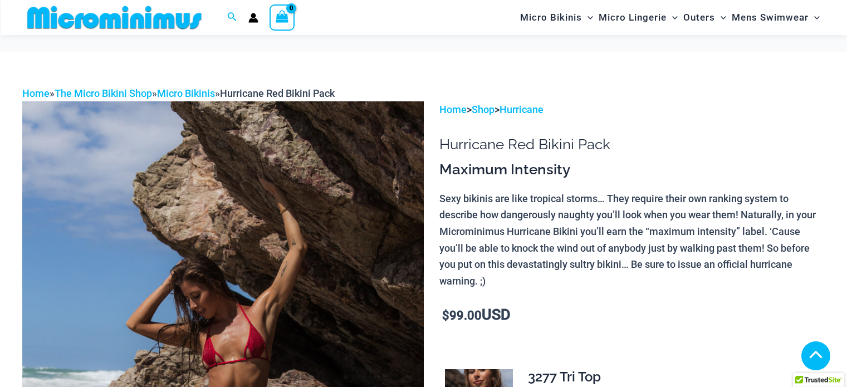
scroll to position [665, 0]
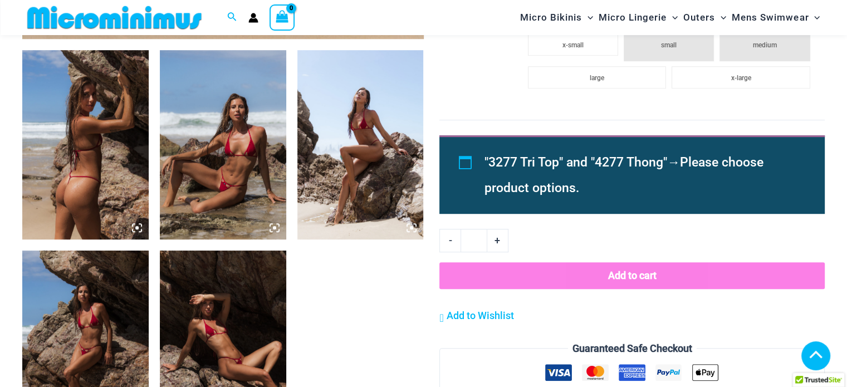
click at [273, 225] on icon at bounding box center [275, 228] width 10 height 10
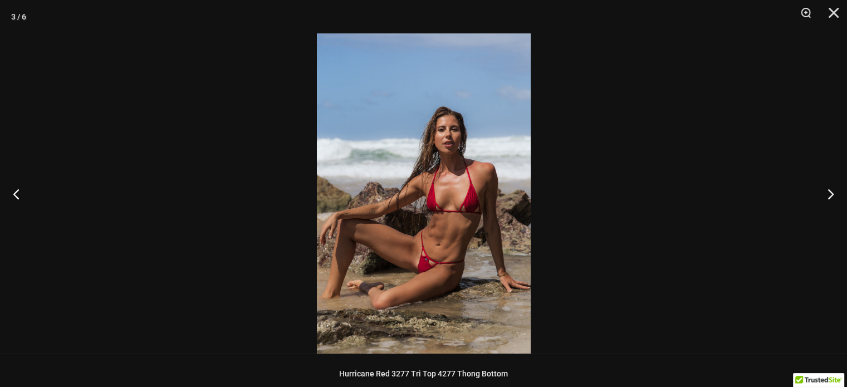
click at [562, 231] on div at bounding box center [423, 193] width 847 height 387
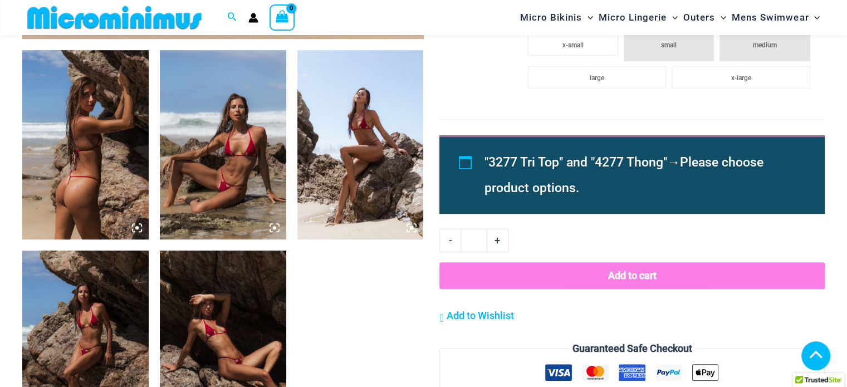
click at [138, 225] on icon at bounding box center [137, 228] width 10 height 10
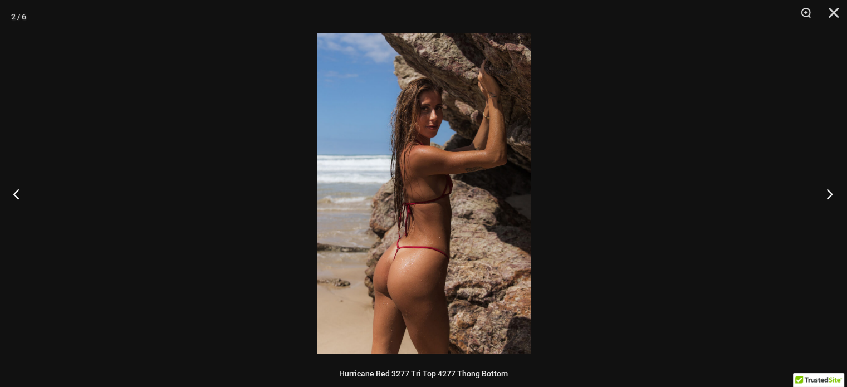
click at [825, 192] on button "Next" at bounding box center [827, 194] width 42 height 56
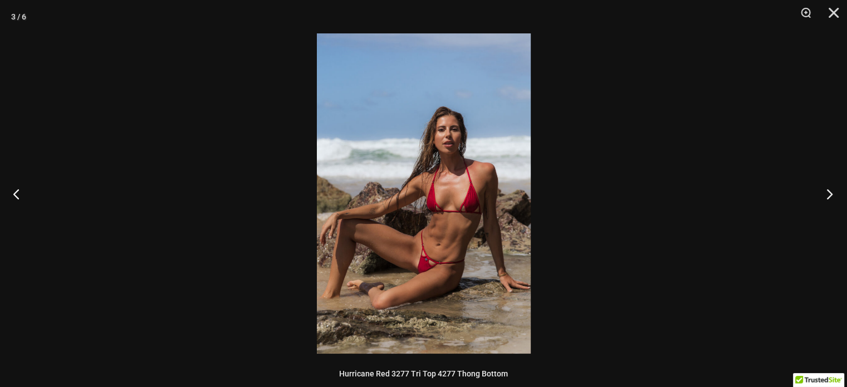
click at [825, 192] on button "Next" at bounding box center [827, 194] width 42 height 56
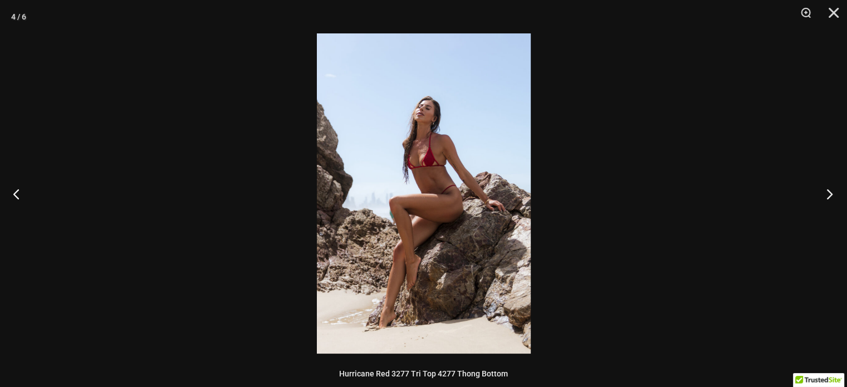
click at [825, 192] on button "Next" at bounding box center [827, 194] width 42 height 56
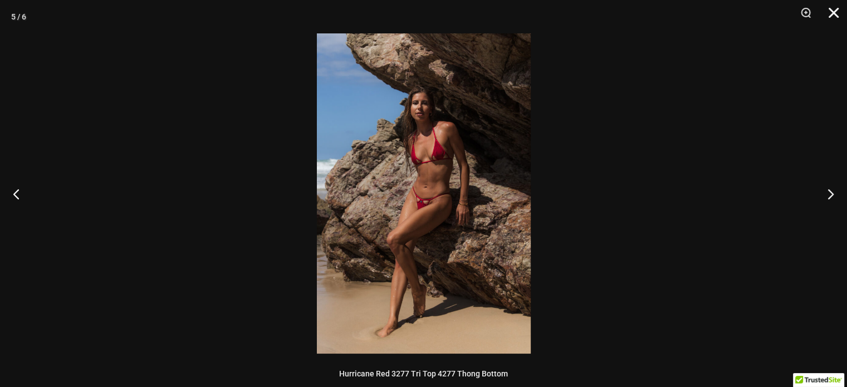
click at [832, 14] on button "Close" at bounding box center [830, 16] width 28 height 33
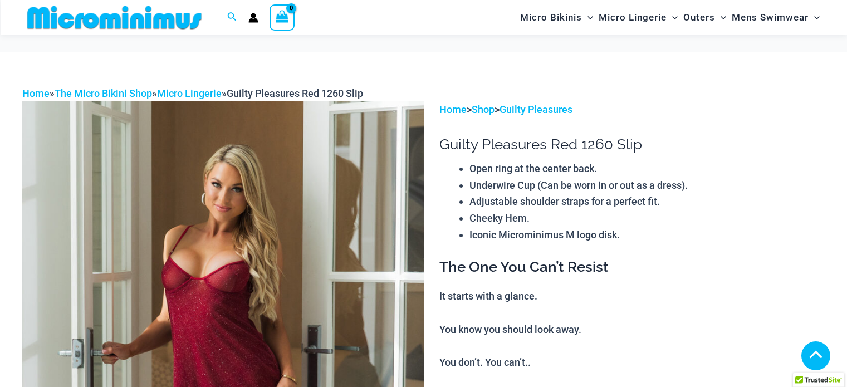
scroll to position [3576, 0]
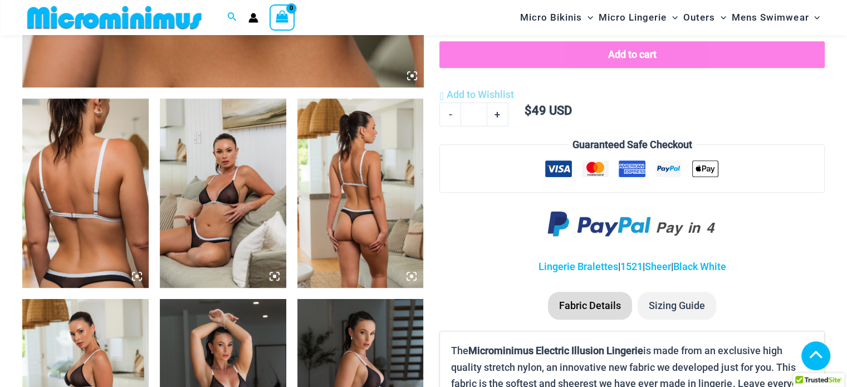
scroll to position [659, 0]
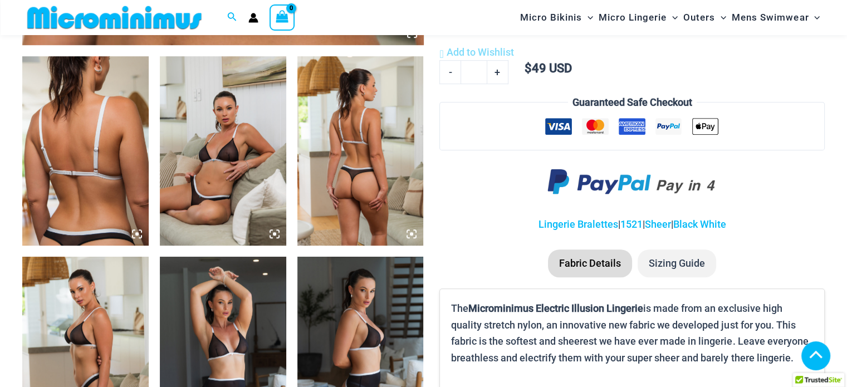
click at [230, 158] on img at bounding box center [223, 150] width 126 height 189
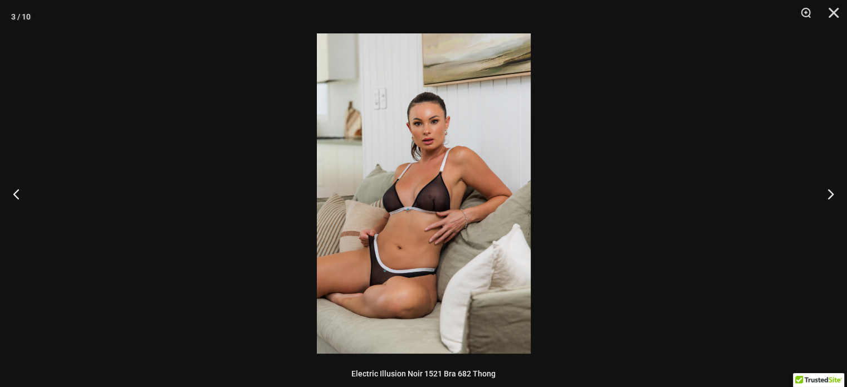
click at [439, 213] on img at bounding box center [424, 193] width 214 height 320
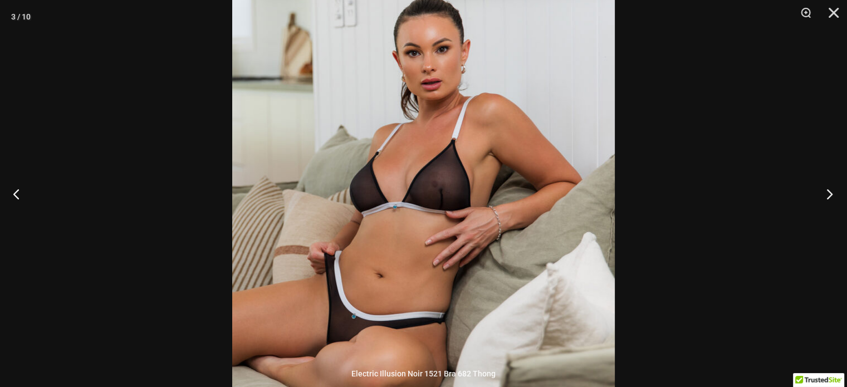
click at [811, 193] on button "Next" at bounding box center [827, 194] width 42 height 56
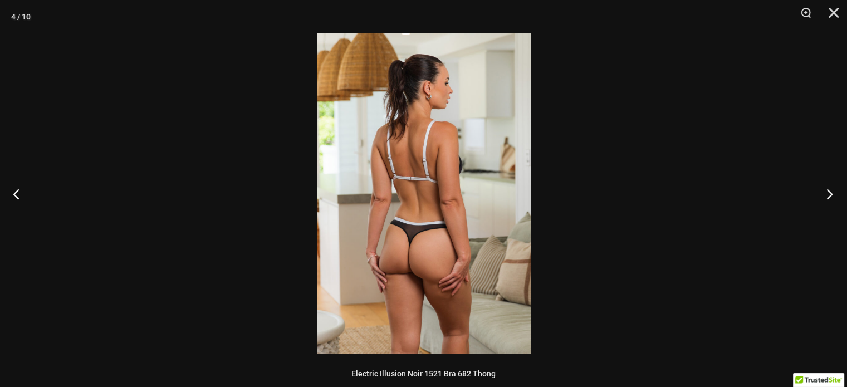
click at [811, 193] on button "Next" at bounding box center [827, 194] width 42 height 56
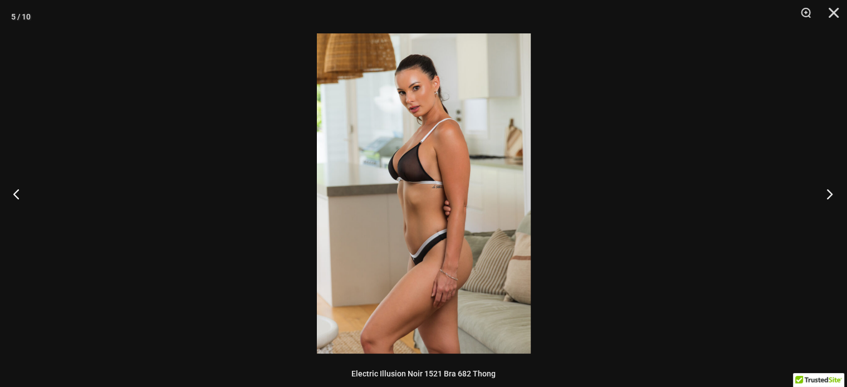
click at [811, 193] on button "Next" at bounding box center [827, 194] width 42 height 56
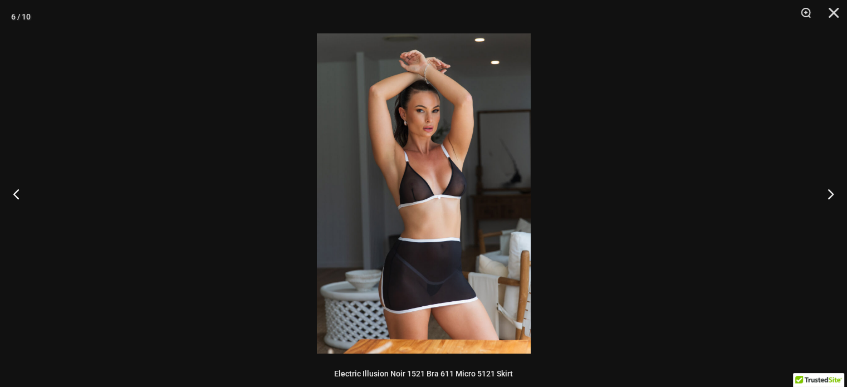
click at [485, 198] on img at bounding box center [424, 193] width 214 height 320
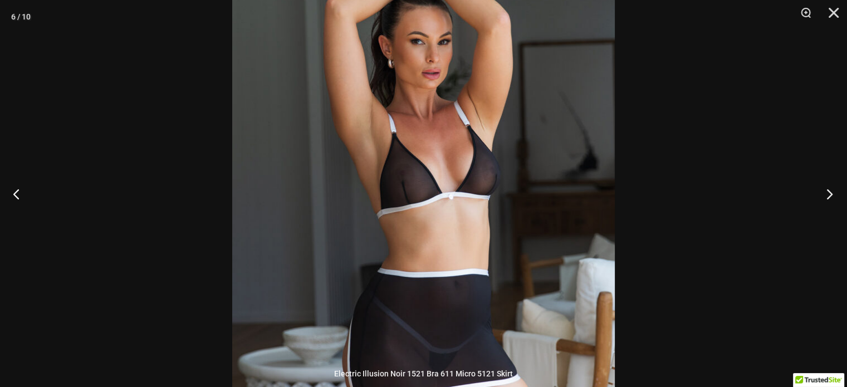
click at [824, 198] on button "Next" at bounding box center [827, 194] width 42 height 56
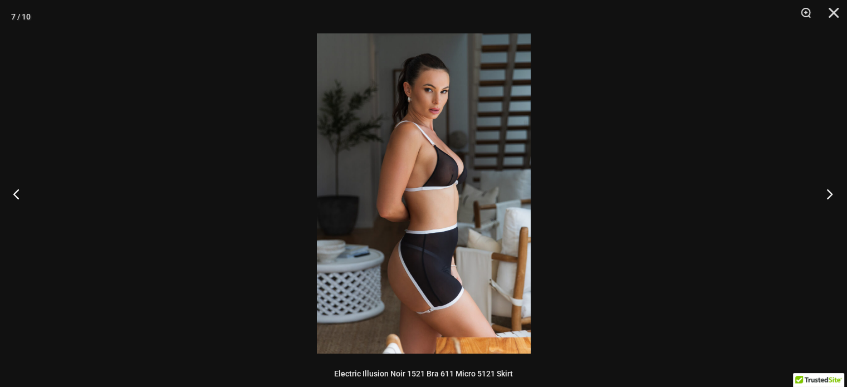
click at [824, 198] on button "Next" at bounding box center [827, 194] width 42 height 56
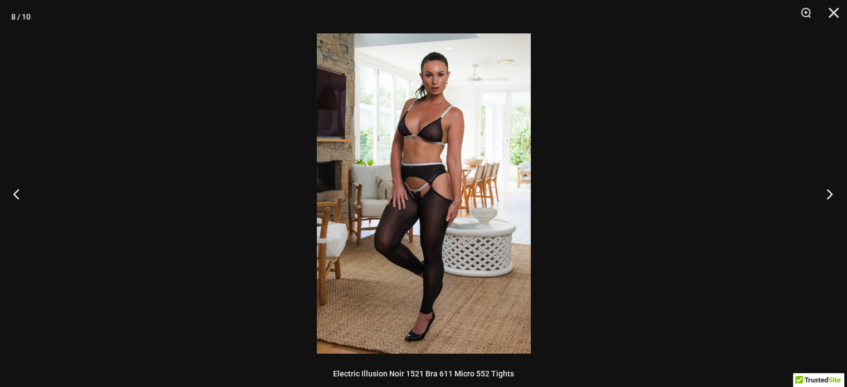
click at [824, 198] on button "Next" at bounding box center [827, 194] width 42 height 56
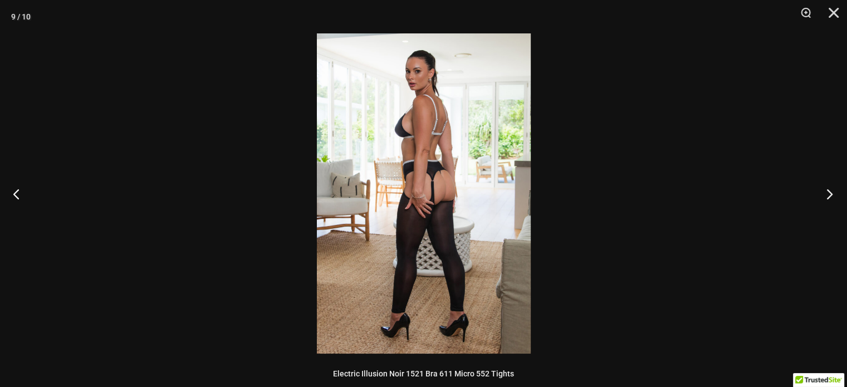
click at [824, 198] on button "Next" at bounding box center [827, 194] width 42 height 56
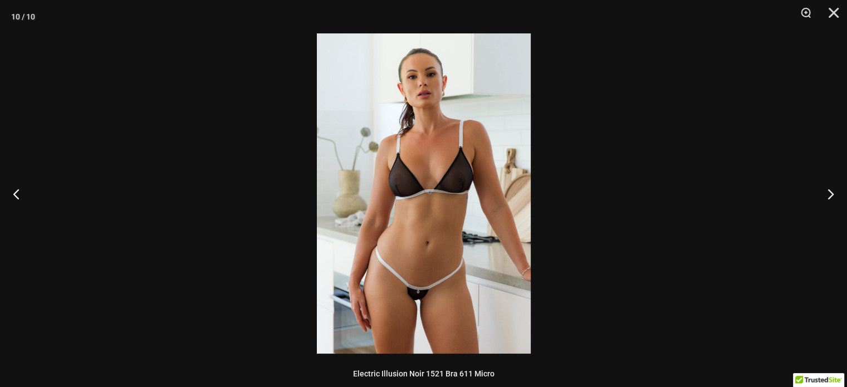
click at [406, 189] on img at bounding box center [424, 193] width 214 height 320
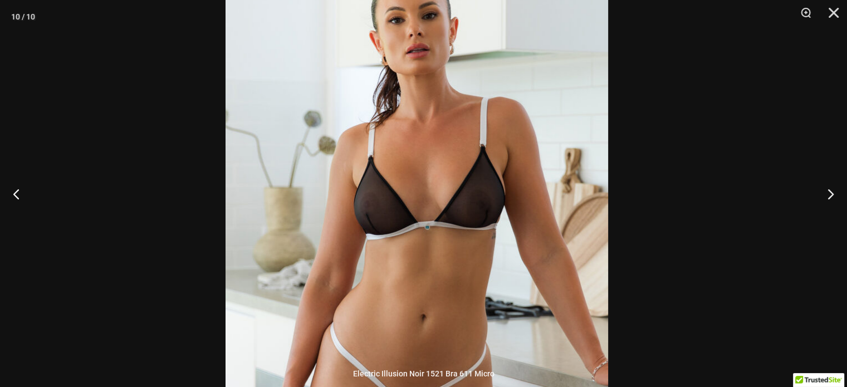
click at [557, 225] on img at bounding box center [417, 229] width 383 height 574
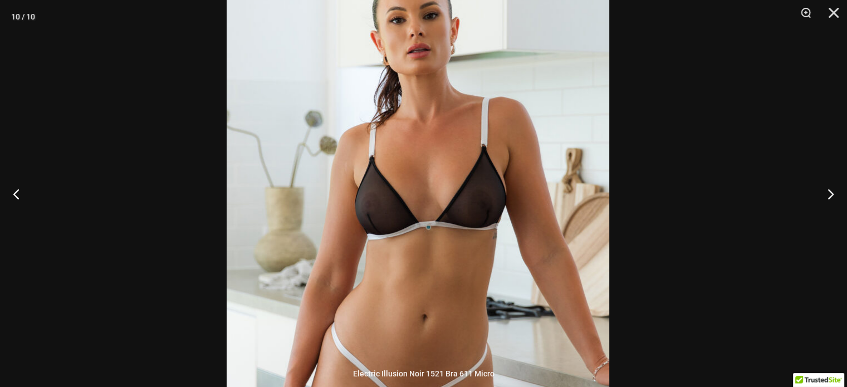
click at [557, 225] on img at bounding box center [418, 229] width 383 height 574
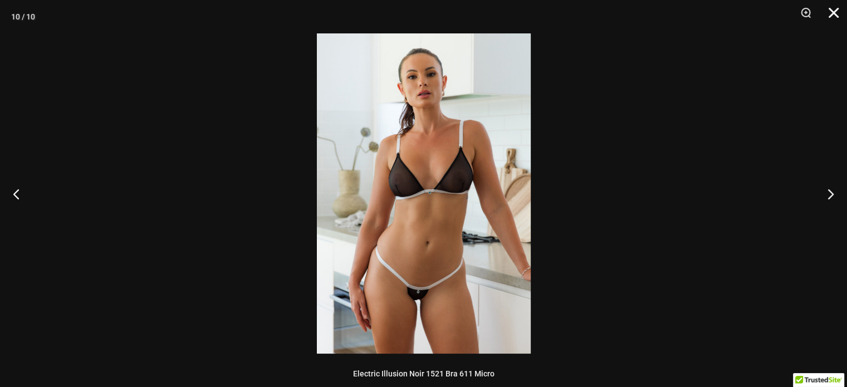
click at [834, 9] on button "Close" at bounding box center [830, 16] width 28 height 33
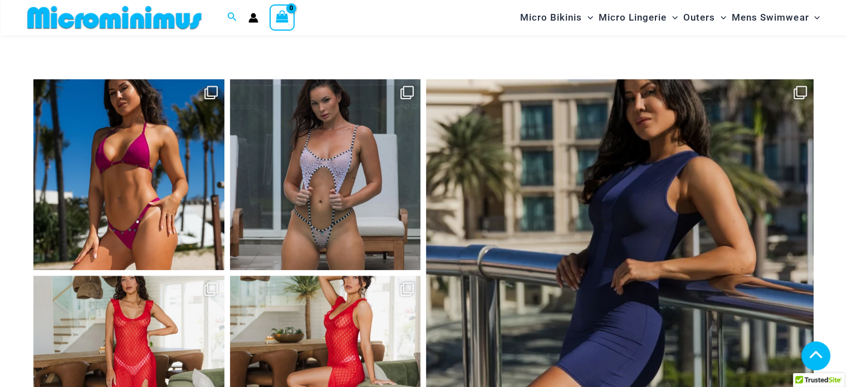
scroll to position [4799, 0]
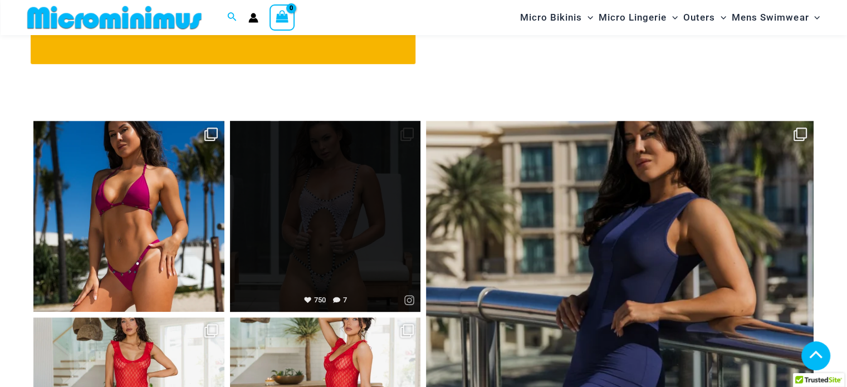
click at [330, 191] on link "Open" at bounding box center [325, 216] width 191 height 191
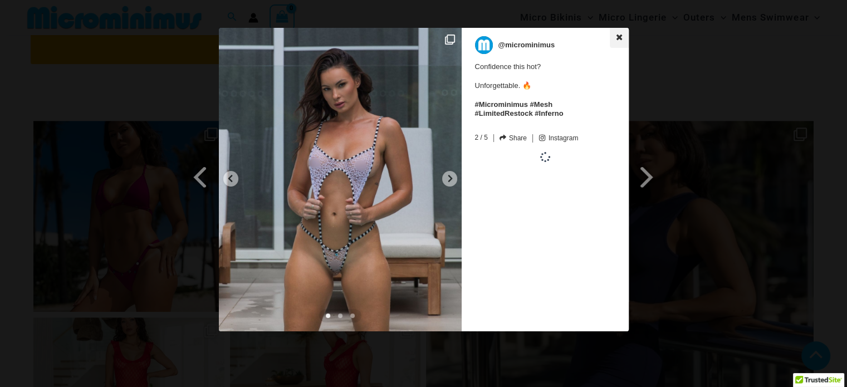
click at [621, 36] on icon at bounding box center [619, 37] width 6 height 6
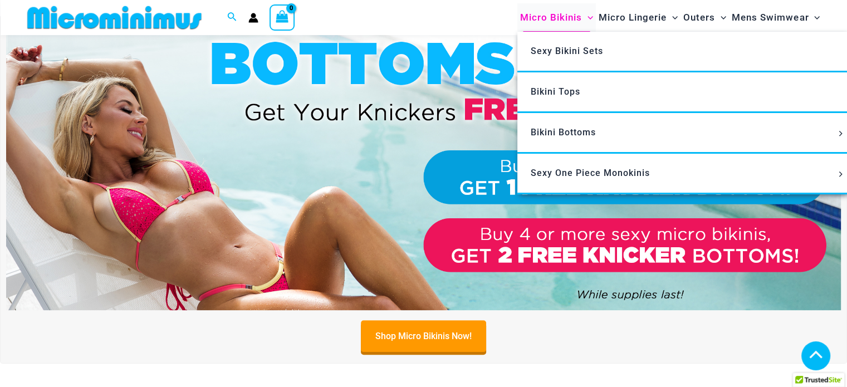
scroll to position [43, 0]
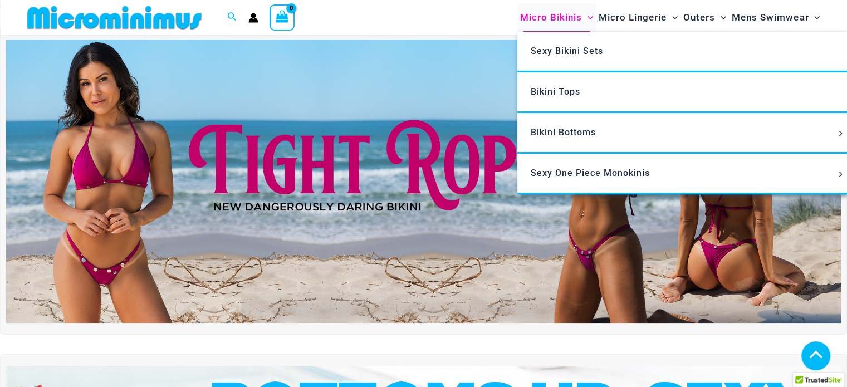
click at [539, 18] on div "Micro Bikinis Menu Toggle Sexy Bikini Sets Bikini Tops Bikini Bottoms Menu Togg…" at bounding box center [618, 17] width 414 height 35
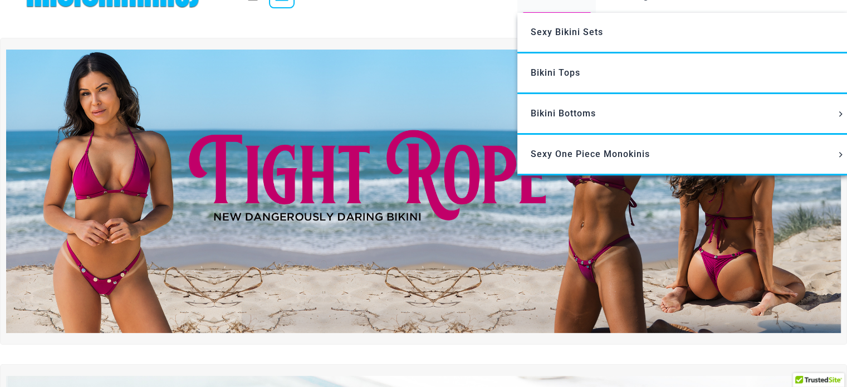
scroll to position [0, 0]
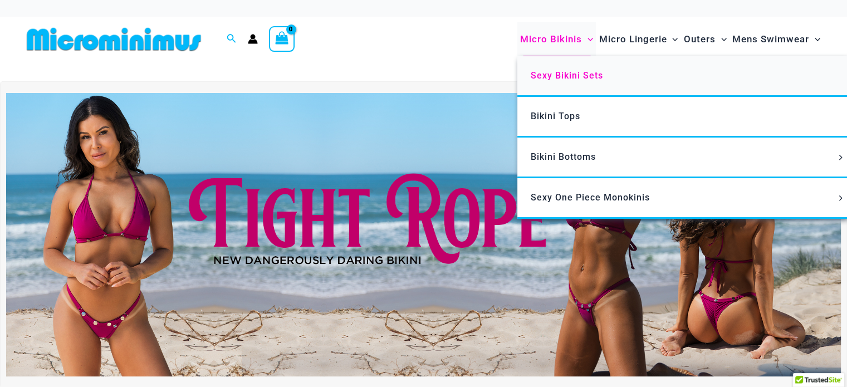
click at [562, 80] on span "Sexy Bikini Sets" at bounding box center [567, 75] width 72 height 11
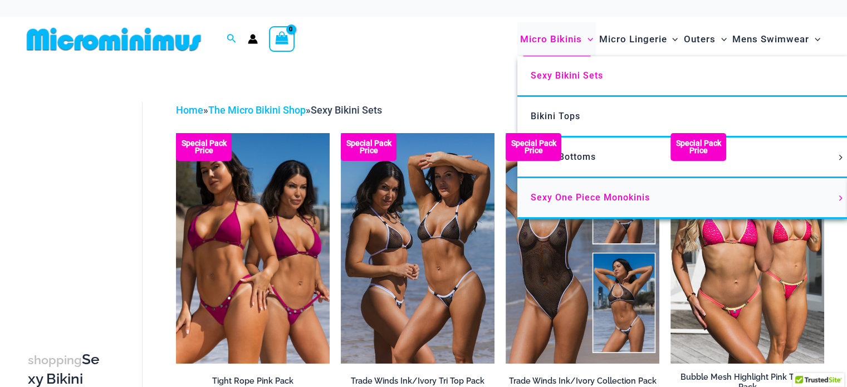
click at [608, 198] on span "Sexy One Piece Monokinis" at bounding box center [590, 197] width 119 height 11
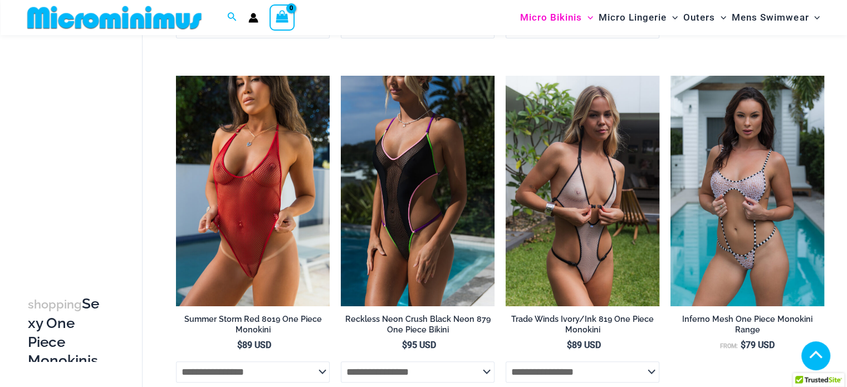
scroll to position [381, 0]
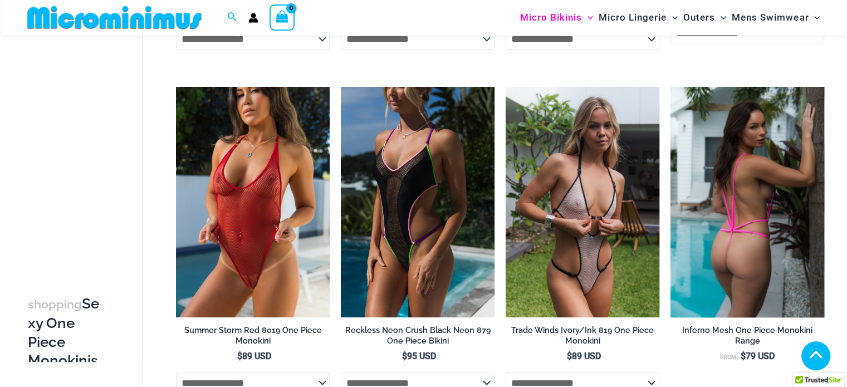
click at [777, 201] on img at bounding box center [748, 202] width 154 height 231
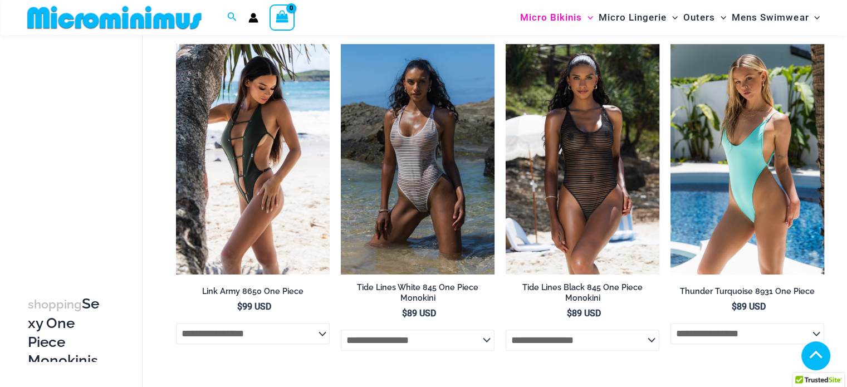
scroll to position [1105, 0]
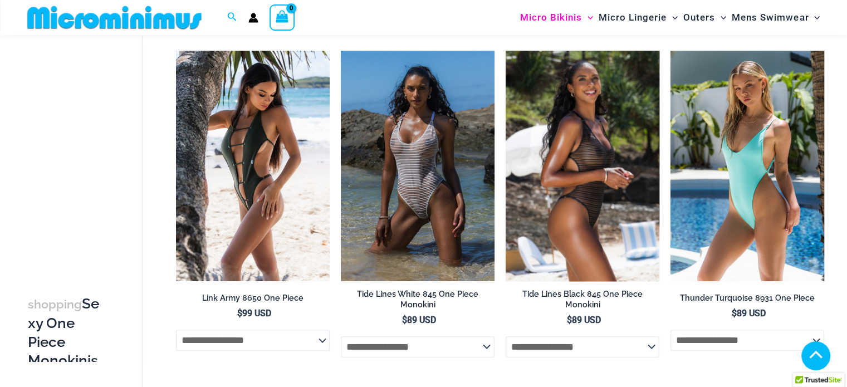
click at [596, 155] on img at bounding box center [583, 166] width 154 height 231
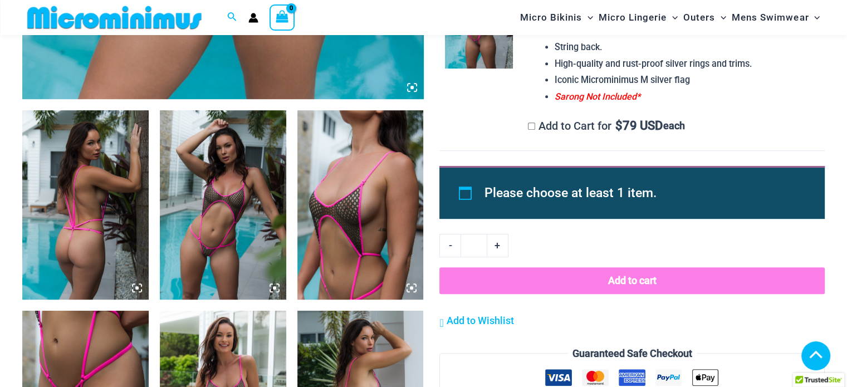
scroll to position [611, 0]
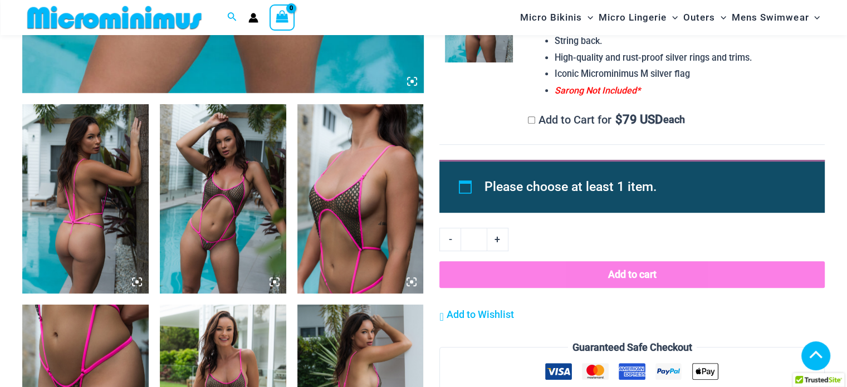
click at [101, 199] on img at bounding box center [85, 198] width 126 height 189
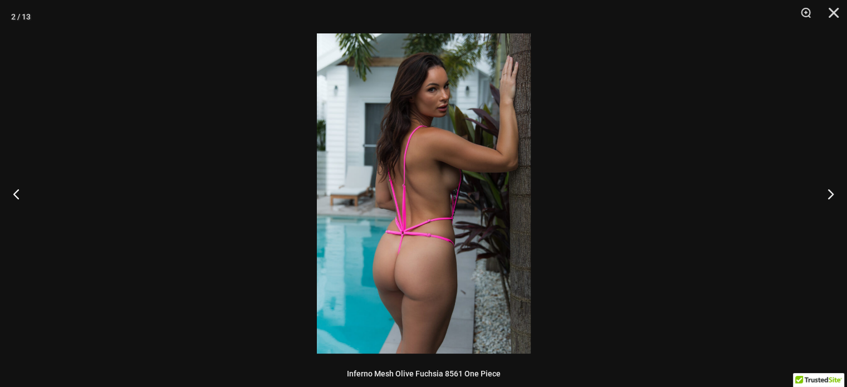
click at [477, 203] on img at bounding box center [424, 193] width 214 height 320
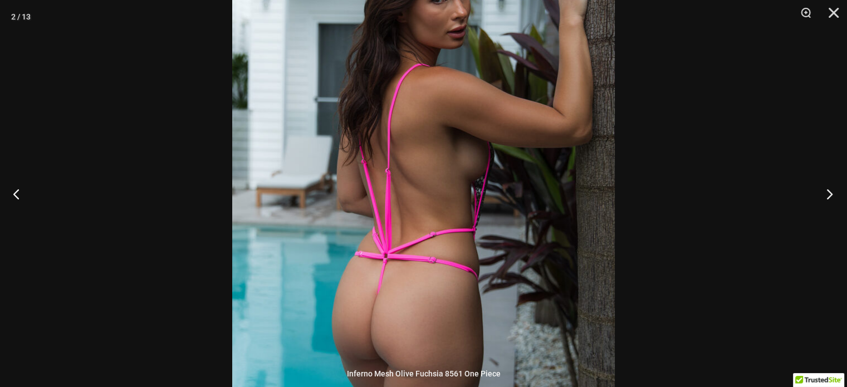
click at [828, 197] on button "Next" at bounding box center [827, 194] width 42 height 56
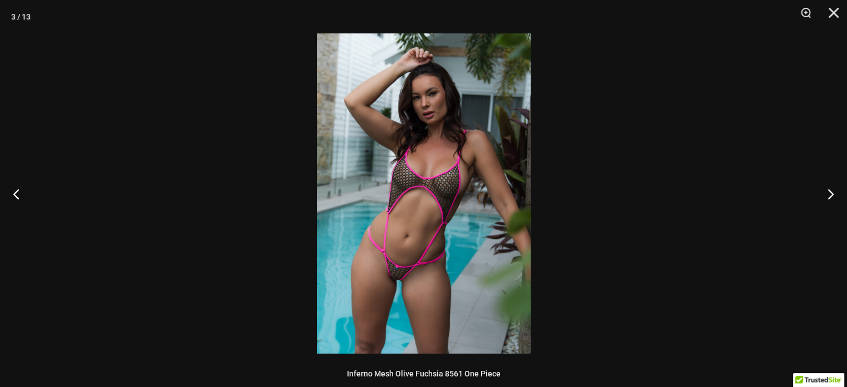
click at [462, 196] on img at bounding box center [424, 193] width 214 height 320
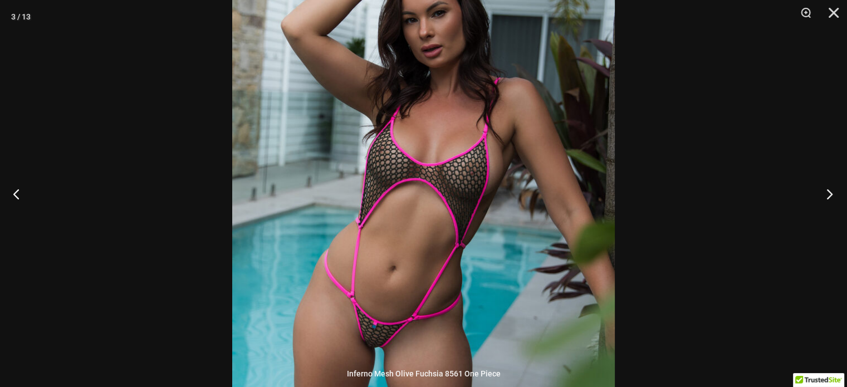
click at [829, 196] on button "Next" at bounding box center [827, 194] width 42 height 56
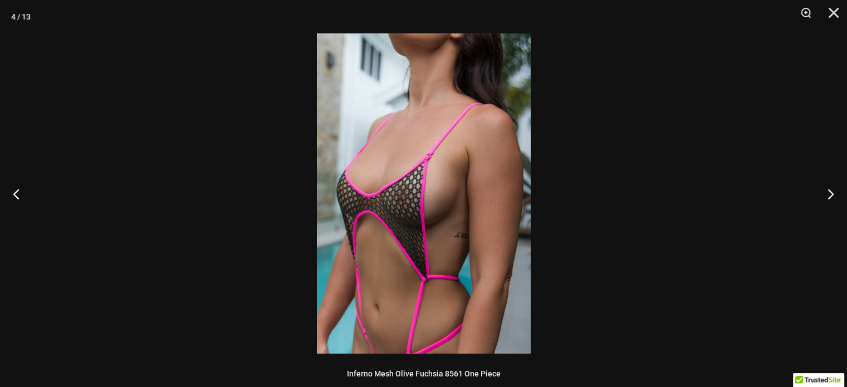
click at [408, 189] on img at bounding box center [424, 193] width 214 height 320
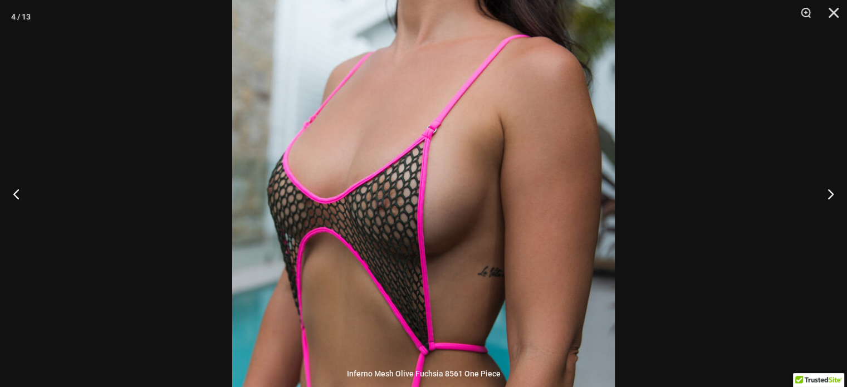
click at [481, 173] on img at bounding box center [423, 197] width 383 height 574
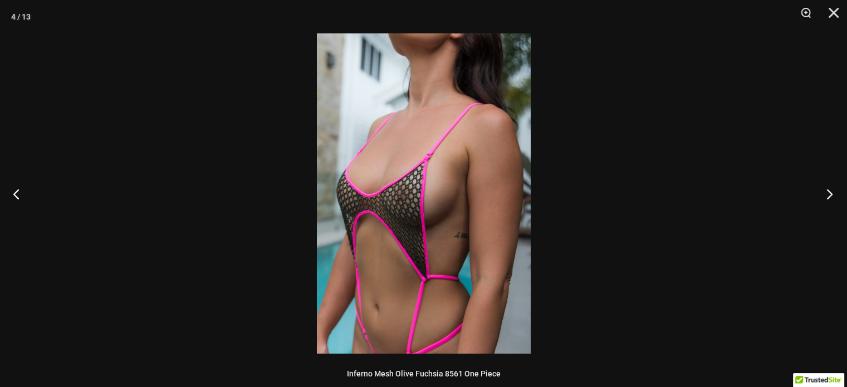
click at [828, 193] on button "Next" at bounding box center [827, 194] width 42 height 56
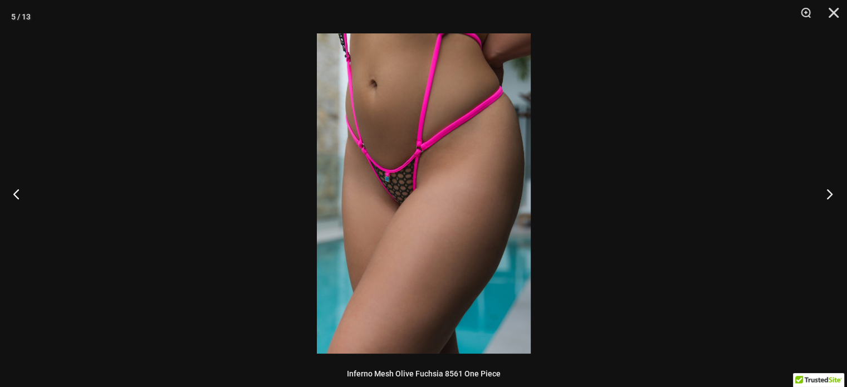
click at [828, 193] on button "Next" at bounding box center [827, 194] width 42 height 56
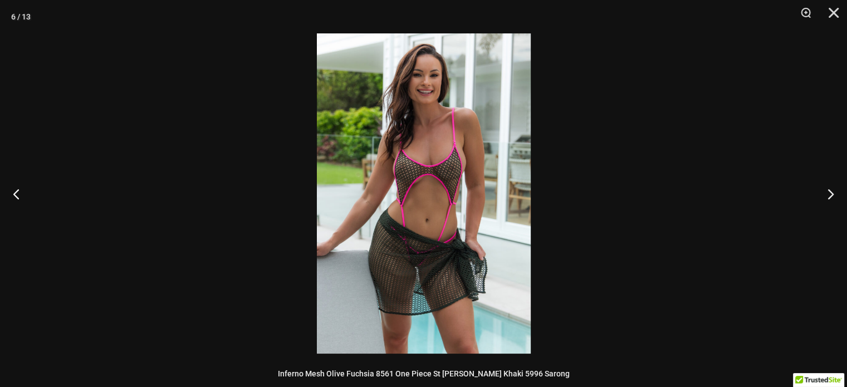
click at [437, 182] on img at bounding box center [424, 193] width 214 height 320
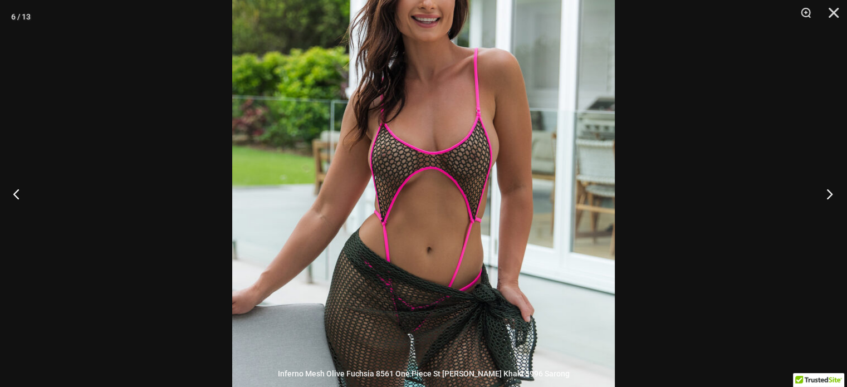
click at [827, 199] on button "Next" at bounding box center [827, 194] width 42 height 56
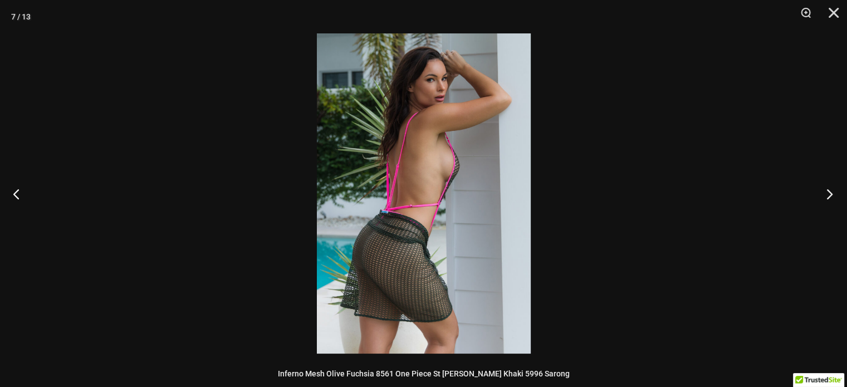
click at [827, 199] on button "Next" at bounding box center [827, 194] width 42 height 56
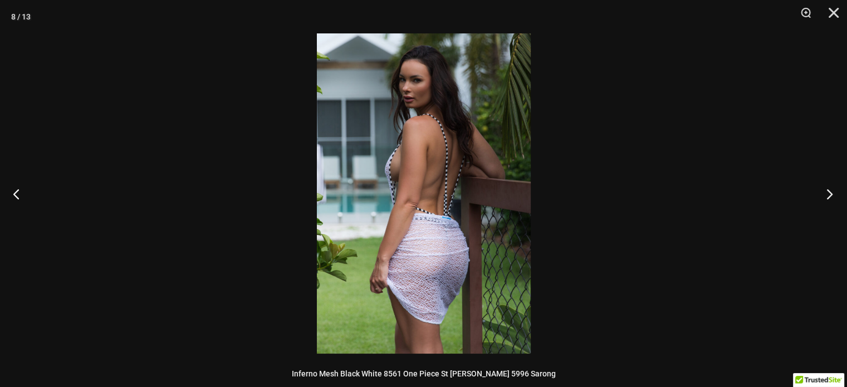
click at [827, 199] on button "Next" at bounding box center [827, 194] width 42 height 56
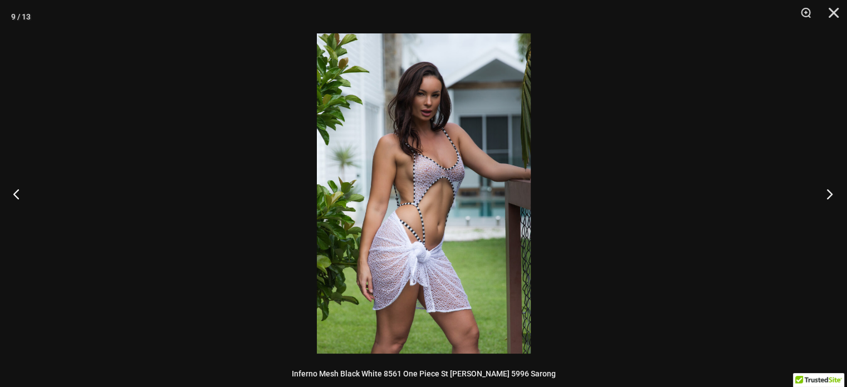
click at [827, 199] on button "Next" at bounding box center [827, 194] width 42 height 56
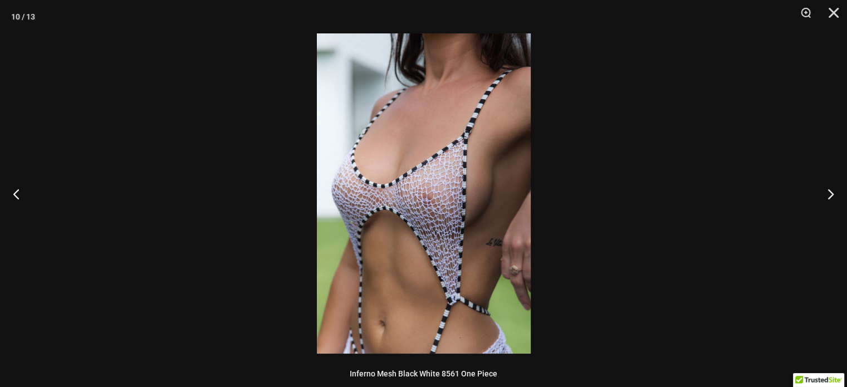
click at [415, 193] on img at bounding box center [424, 193] width 214 height 320
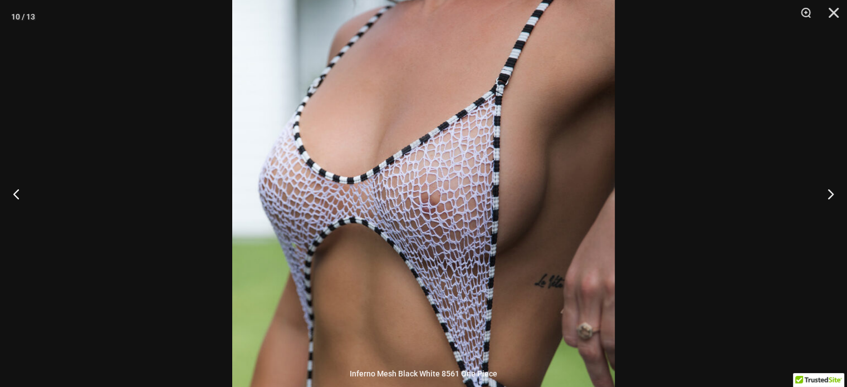
click at [545, 181] on img at bounding box center [423, 194] width 383 height 574
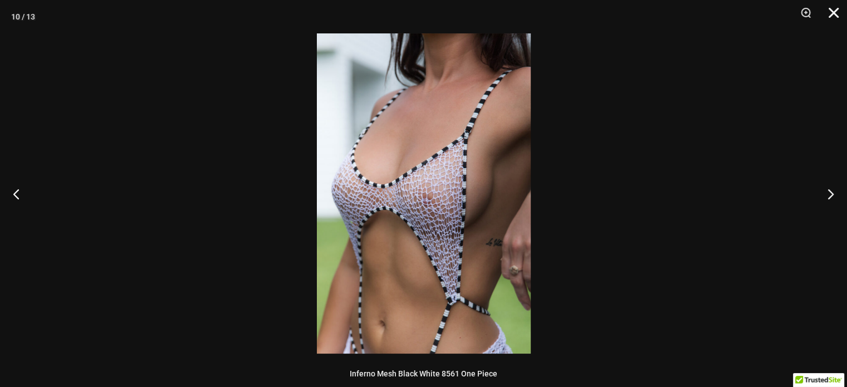
click at [828, 13] on button "Close" at bounding box center [830, 16] width 28 height 33
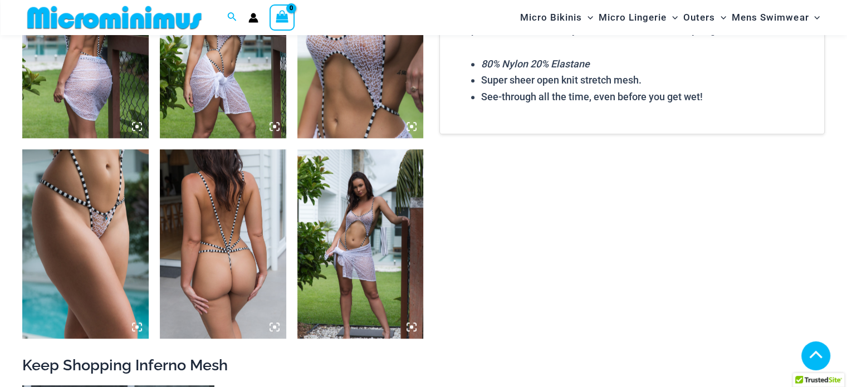
scroll to position [1223, 0]
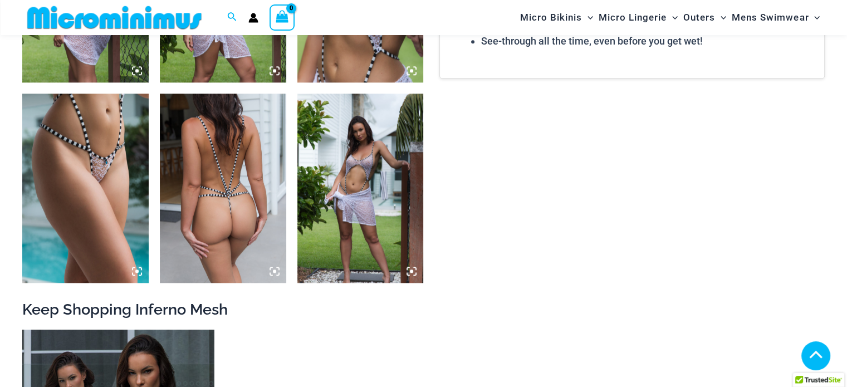
click at [259, 204] on img at bounding box center [223, 188] width 126 height 189
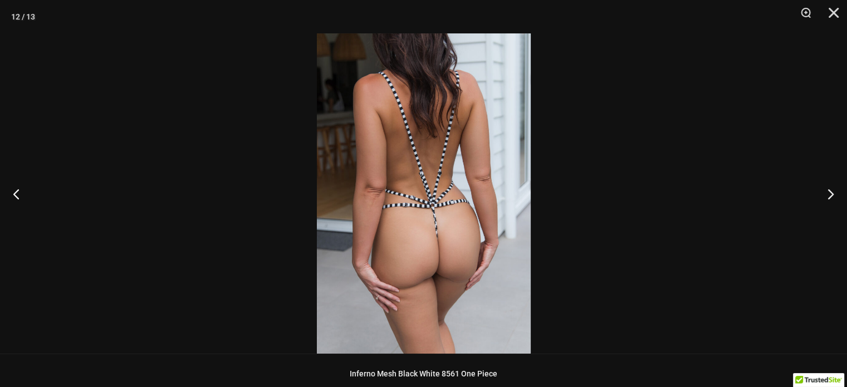
click at [484, 231] on img at bounding box center [424, 193] width 214 height 320
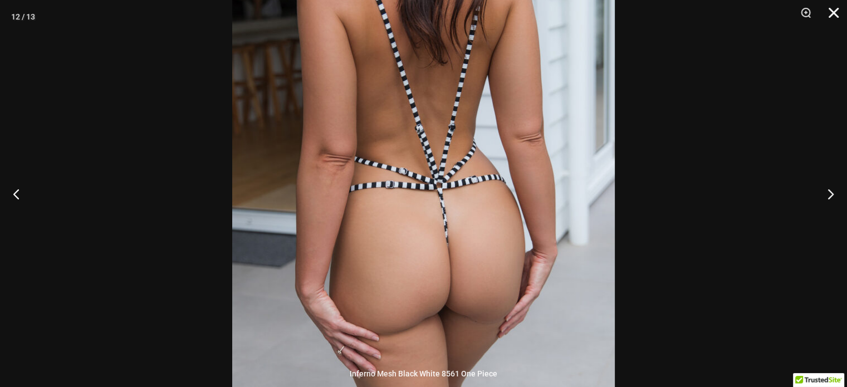
click at [831, 11] on button "Close" at bounding box center [830, 16] width 28 height 33
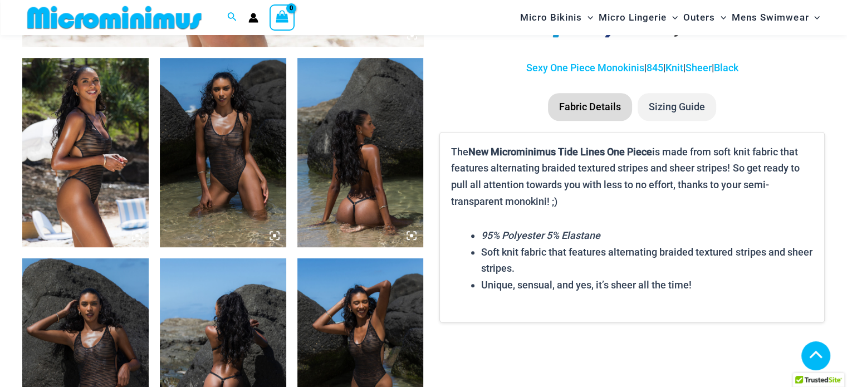
scroll to position [659, 0]
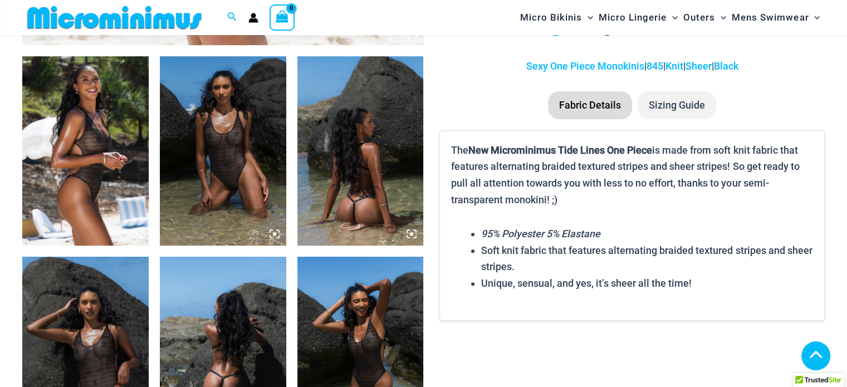
click at [103, 133] on img at bounding box center [85, 150] width 126 height 189
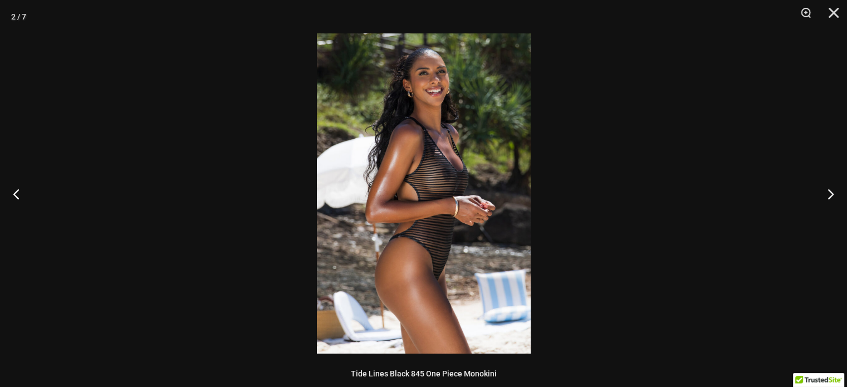
click at [491, 198] on img at bounding box center [424, 193] width 214 height 320
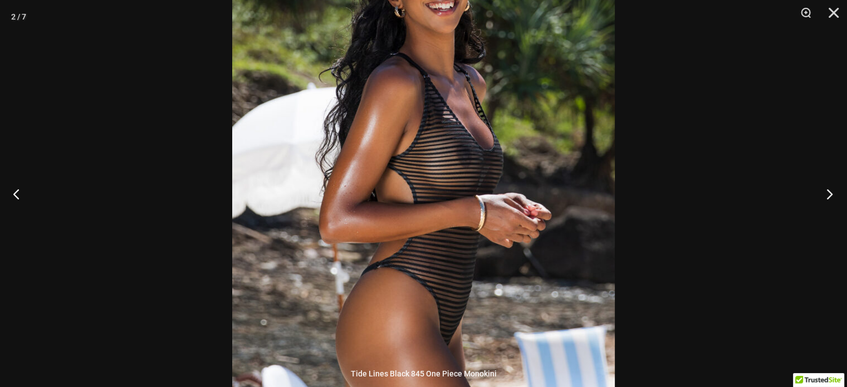
click at [822, 196] on button "Next" at bounding box center [827, 194] width 42 height 56
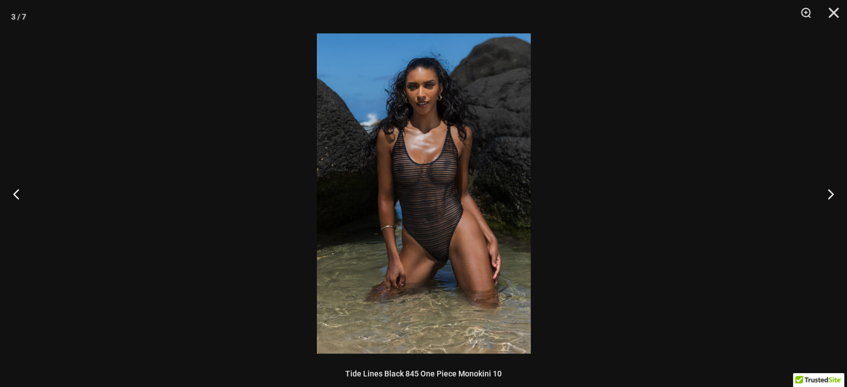
click at [416, 207] on img at bounding box center [424, 193] width 214 height 320
